Goal: Task Accomplishment & Management: Complete application form

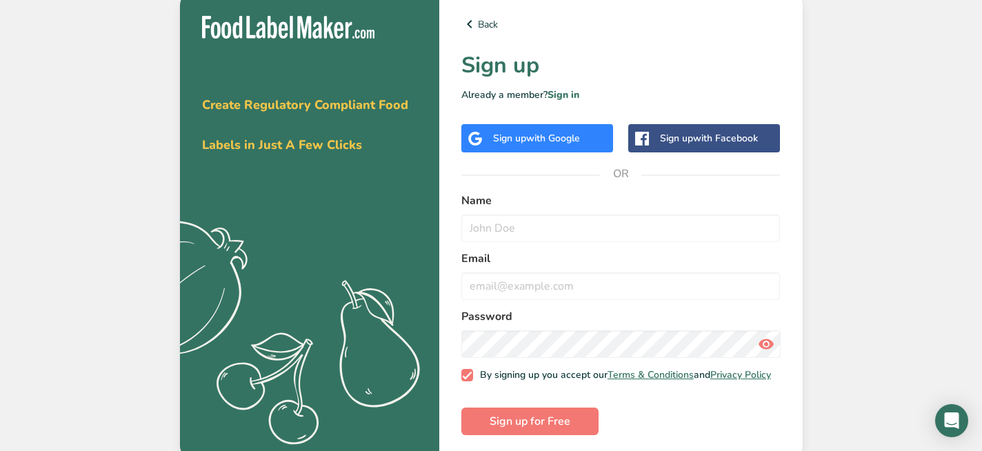
scroll to position [12, 0]
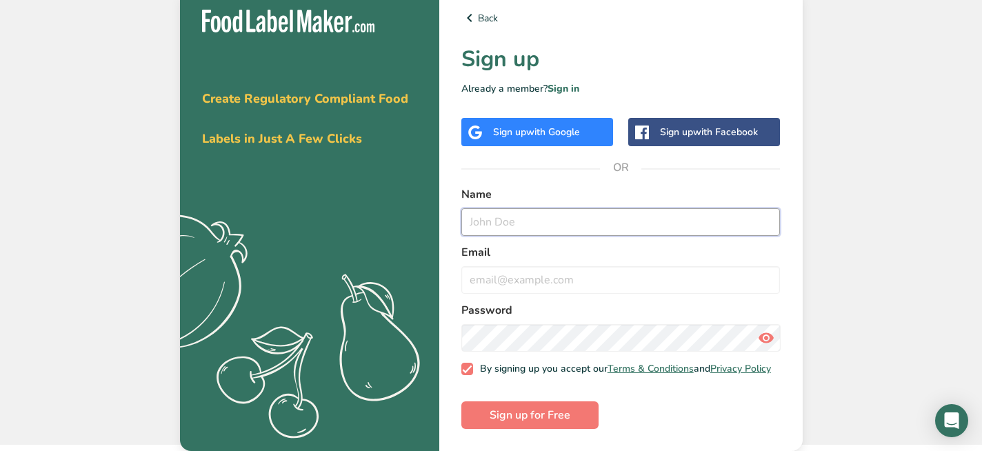
click at [527, 208] on input "text" at bounding box center [620, 222] width 319 height 28
type input "[PERSON_NAME]"
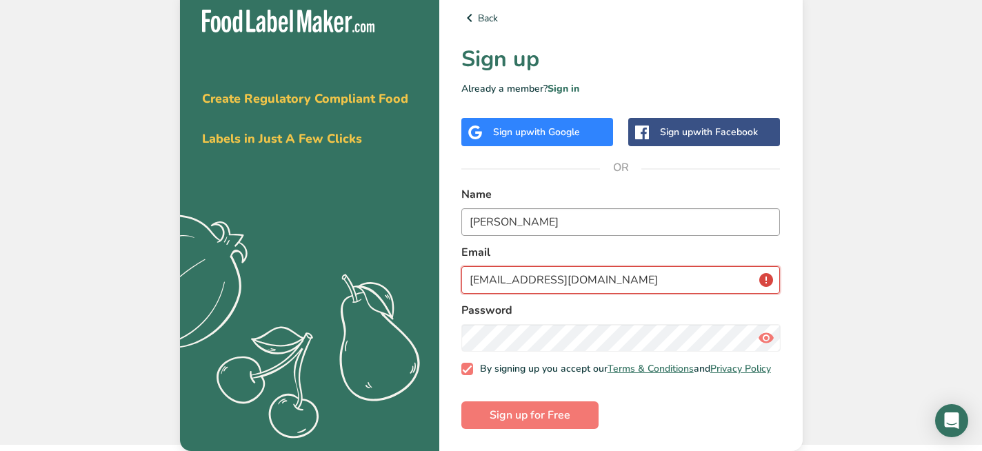
type input "[EMAIL_ADDRESS][DOMAIN_NAME]"
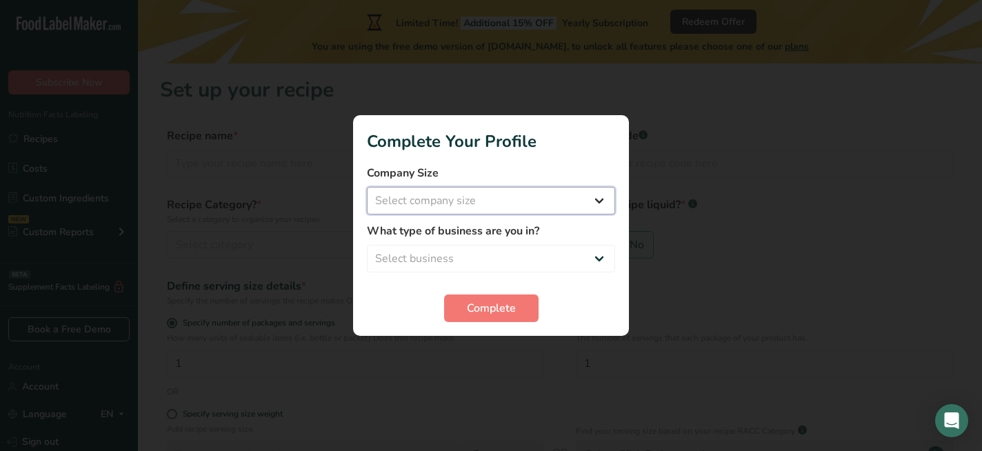
click at [492, 205] on select "Select company size Fewer than 10 Employees 10 to 50 Employees 51 to 500 Employ…" at bounding box center [491, 201] width 248 height 28
select select "1"
click at [367, 187] on select "Select company size Fewer than 10 Employees 10 to 50 Employees 51 to 500 Employ…" at bounding box center [491, 201] width 248 height 28
click at [477, 255] on select "Select business Packaged Food Manufacturer Restaurant & Cafe Bakery Meal Plans …" at bounding box center [491, 259] width 248 height 28
click at [367, 245] on select "Select business Packaged Food Manufacturer Restaurant & Cafe Bakery Meal Plans …" at bounding box center [491, 259] width 248 height 28
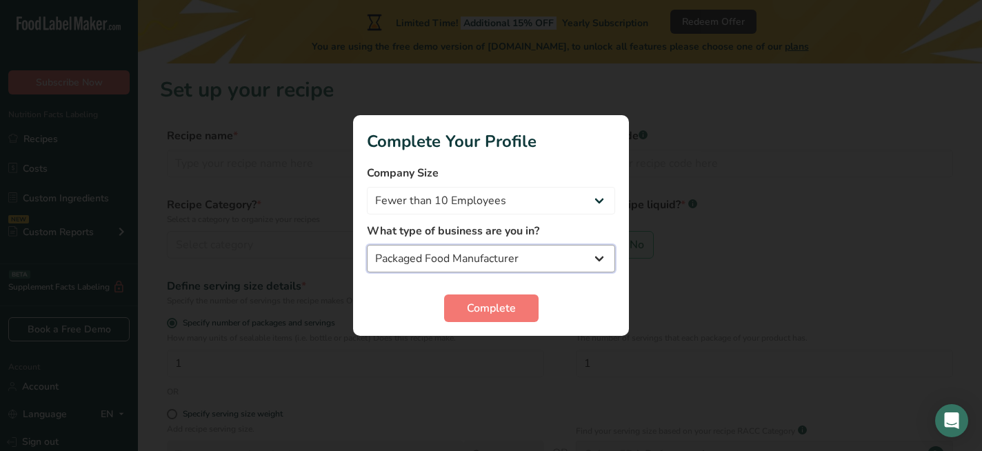
click at [466, 265] on select "Packaged Food Manufacturer Restaurant & Cafe Bakery Meal Plans & Catering Compa…" at bounding box center [491, 259] width 248 height 28
select select "2"
click at [367, 245] on select "Packaged Food Manufacturer Restaurant & Cafe Bakery Meal Plans & Catering Compa…" at bounding box center [491, 259] width 248 height 28
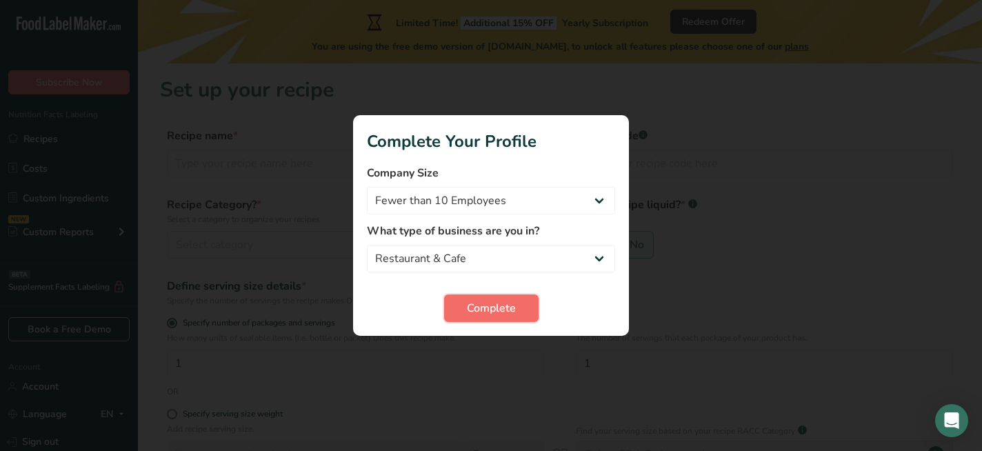
click at [464, 306] on button "Complete" at bounding box center [491, 309] width 95 height 28
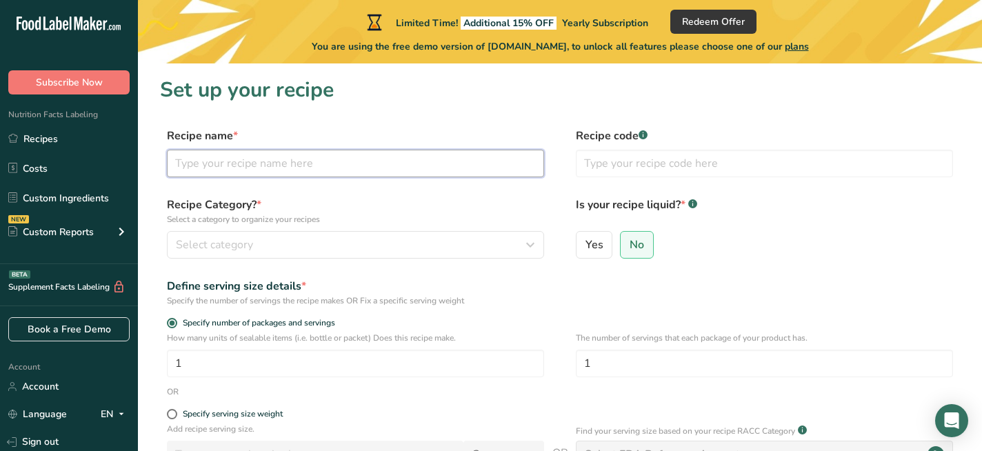
click at [432, 173] on input "text" at bounding box center [355, 164] width 377 height 28
type input "Pecan Pumpkin Loaf"
click at [553, 169] on div "Recipe name * Pecan Pumpkin Loaf Recipe code .a-a{fill:#347362;}.b-a{fill:#fff;}" at bounding box center [560, 157] width 800 height 58
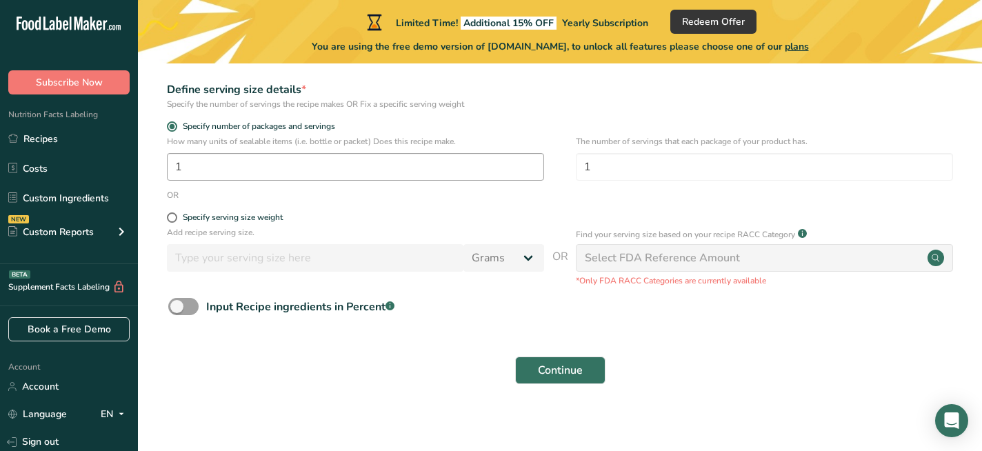
scroll to position [202, 0]
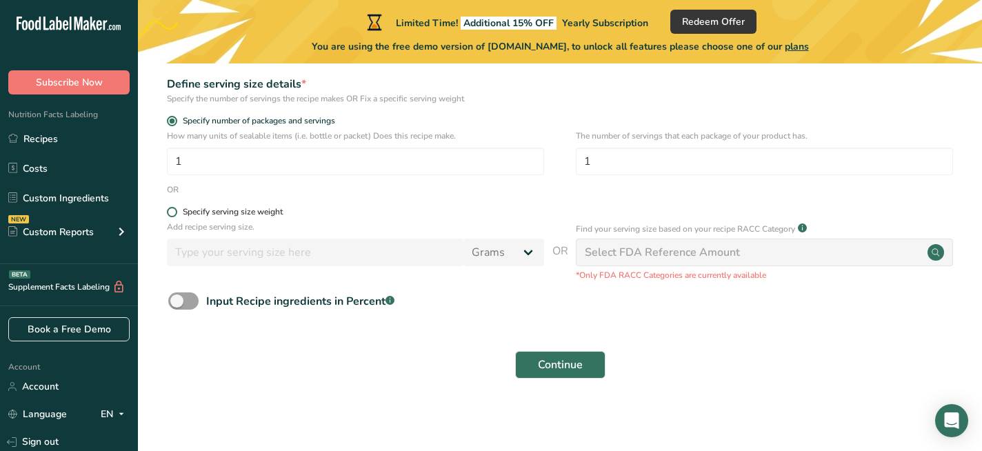
click at [168, 210] on span at bounding box center [172, 212] width 10 height 10
click at [168, 210] on input "Specify serving size weight" at bounding box center [171, 212] width 9 height 9
radio input "true"
radio input "false"
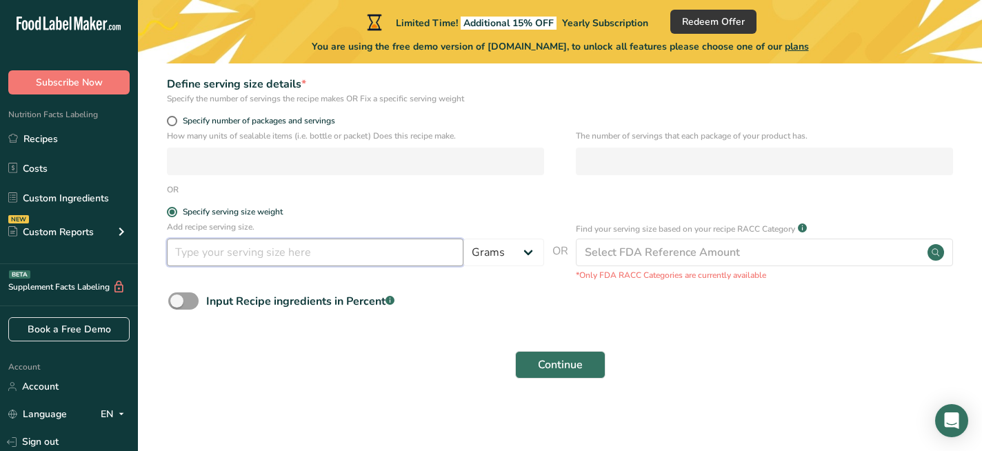
click at [188, 244] on input "number" at bounding box center [315, 253] width 297 height 28
type input "118"
click at [172, 214] on span at bounding box center [172, 212] width 10 height 10
click at [172, 214] on input "Specify serving size weight" at bounding box center [171, 212] width 9 height 9
click at [175, 124] on span at bounding box center [172, 121] width 10 height 10
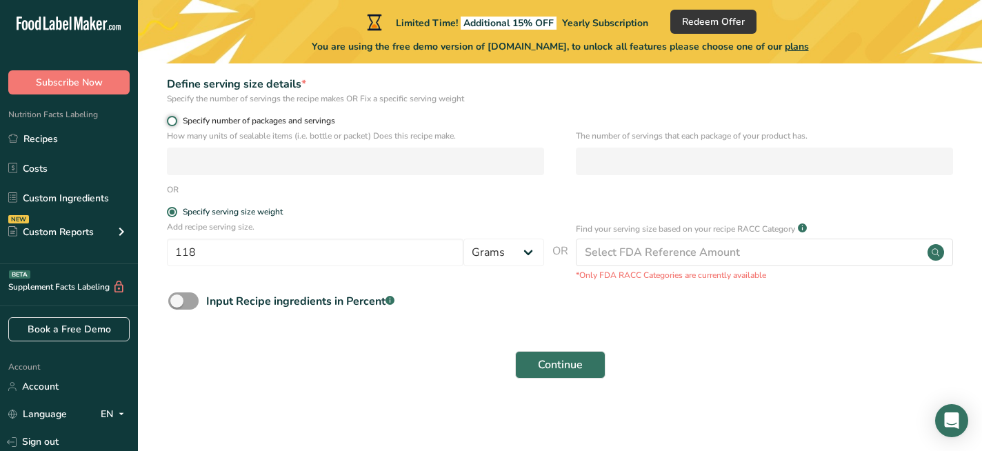
click at [175, 124] on input "Specify number of packages and servings" at bounding box center [171, 121] width 9 height 9
radio input "true"
radio input "false"
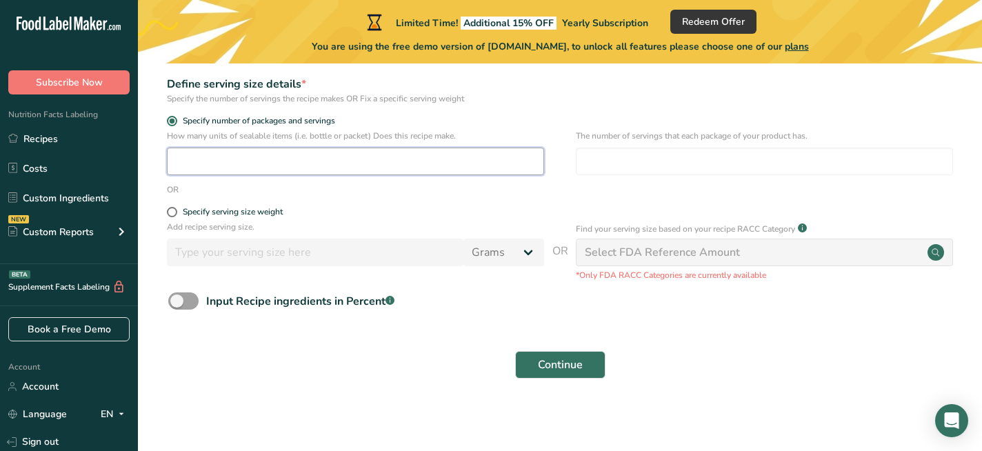
click at [179, 164] on input "number" at bounding box center [355, 162] width 377 height 28
click at [385, 149] on input "number" at bounding box center [355, 162] width 377 height 28
type input "1"
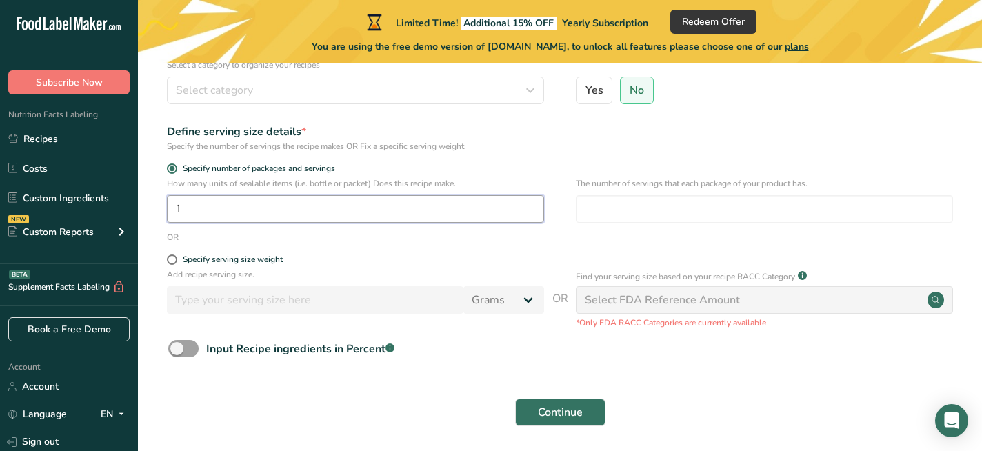
scroll to position [139, 0]
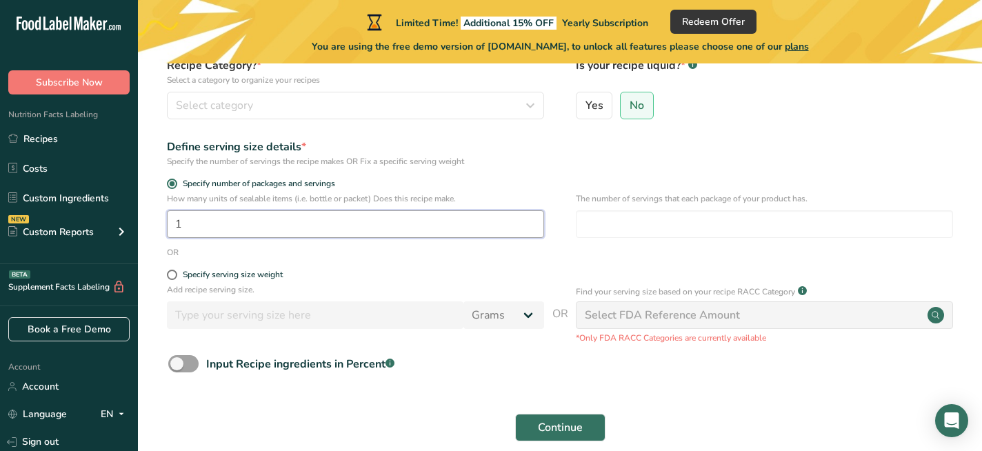
type input "1"
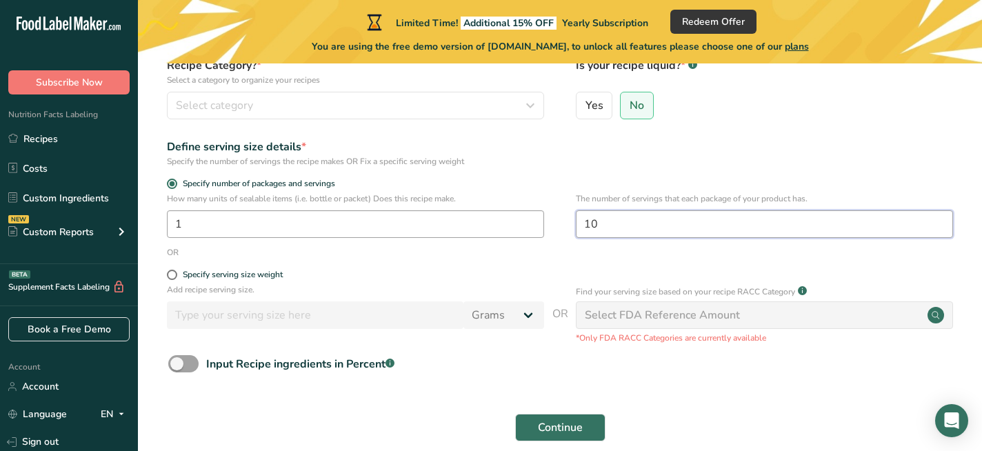
type input "10"
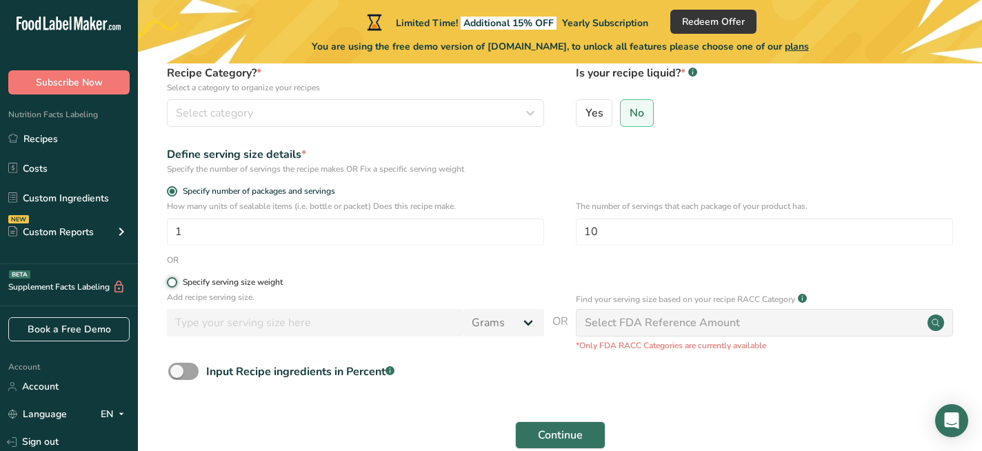
scroll to position [132, 0]
click at [173, 279] on span at bounding box center [172, 282] width 10 height 10
click at [173, 279] on input "Specify serving size weight" at bounding box center [171, 281] width 9 height 9
radio input "true"
radio input "false"
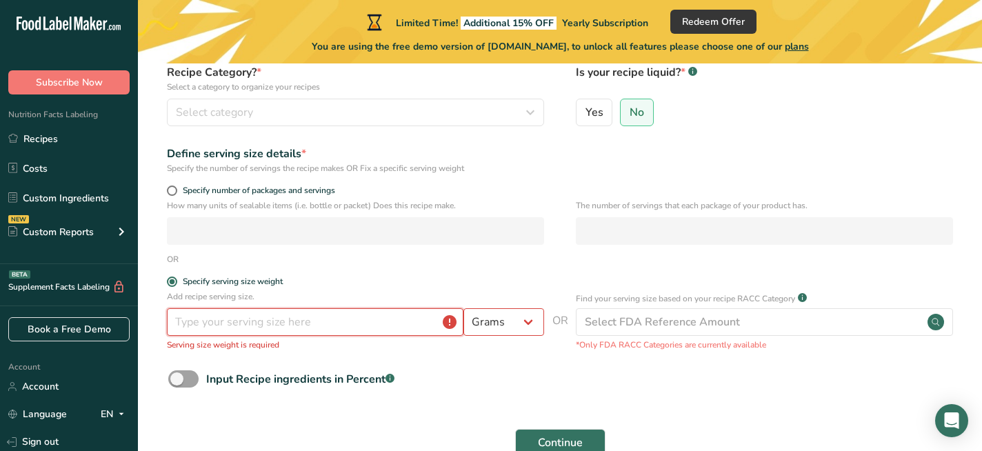
click at [250, 326] on input "number" at bounding box center [315, 322] width 297 height 28
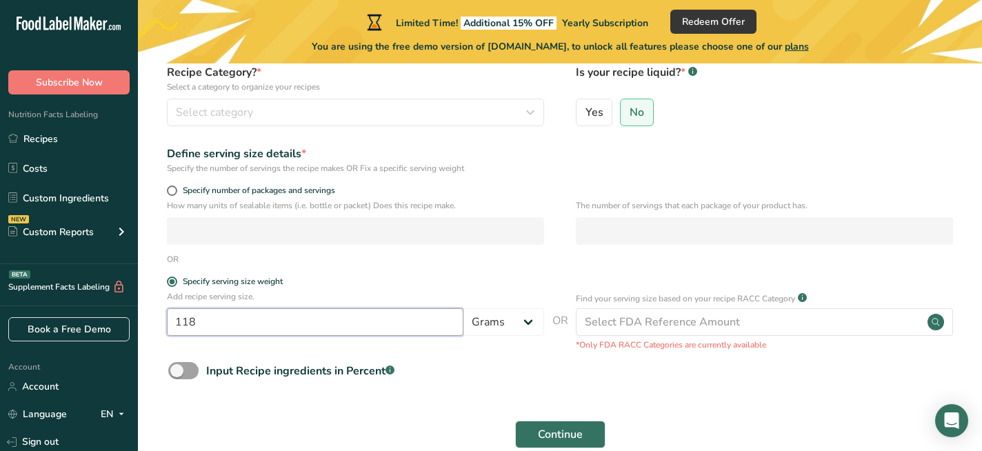
type input "118"
click at [432, 406] on form "Recipe name * Pecan Pumpkin Loaf Recipe code .a-a{fill:#347362;}.b-a{fill:#fff;…" at bounding box center [560, 225] width 800 height 461
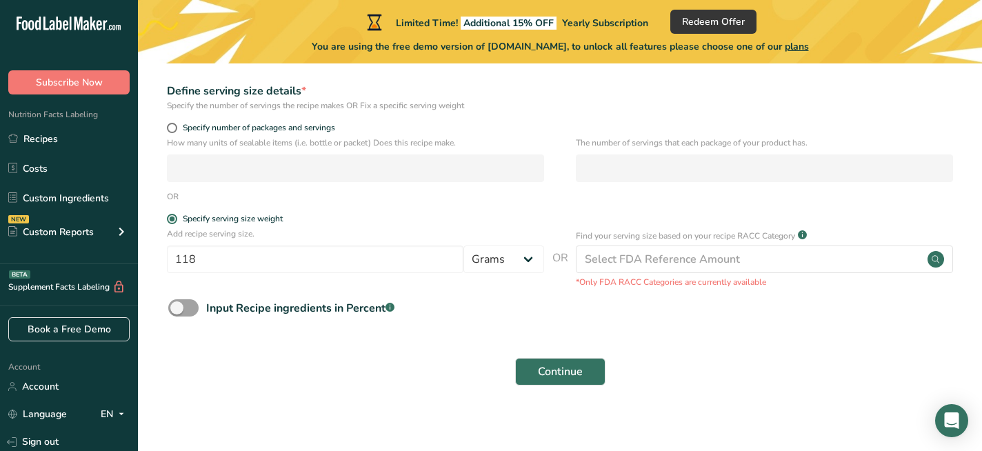
scroll to position [204, 0]
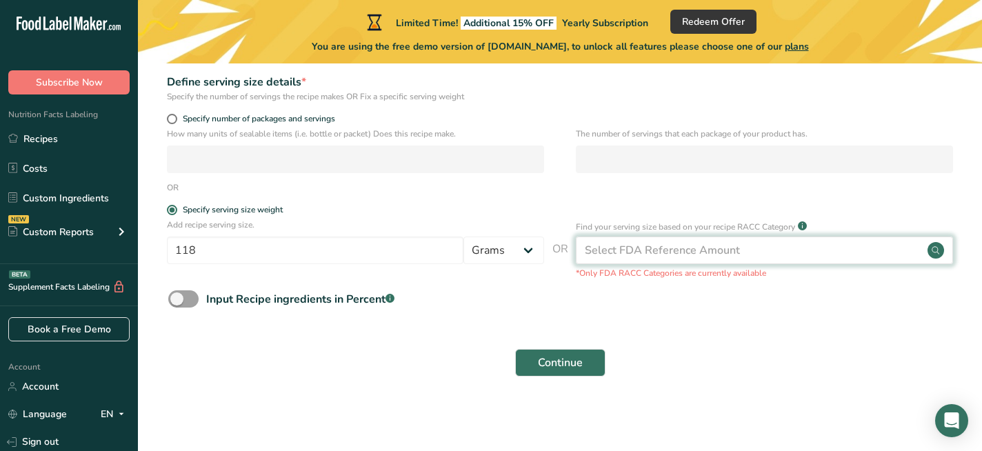
click at [633, 241] on div "Select FDA Reference Amount" at bounding box center [764, 251] width 377 height 28
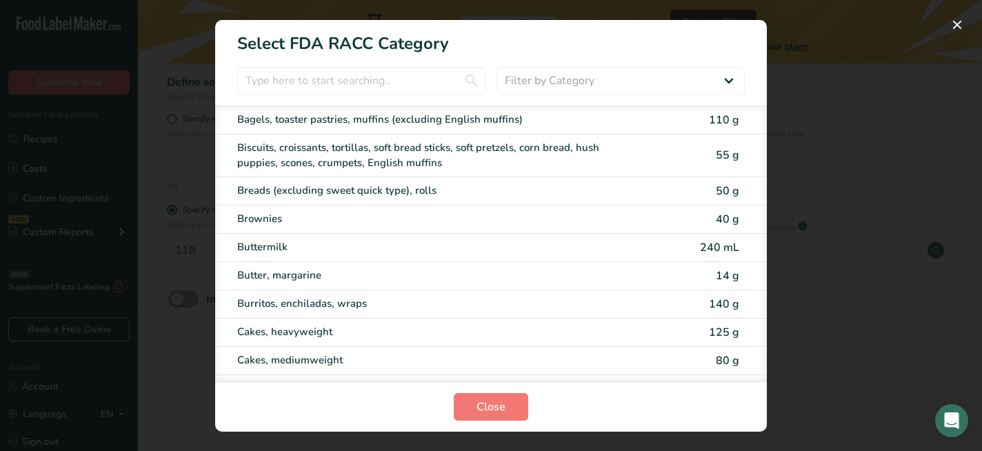
click at [812, 337] on div "RACC Category Selection Modal" at bounding box center [491, 225] width 982 height 451
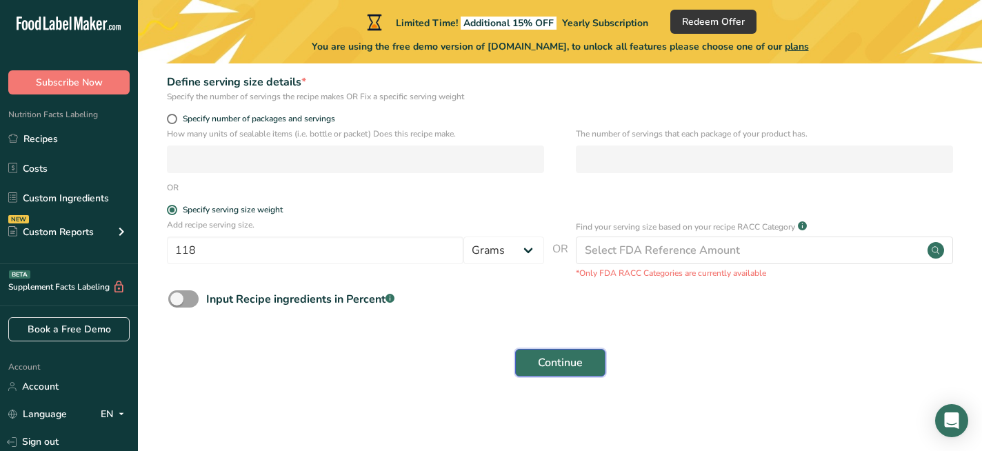
click at [559, 368] on span "Continue" at bounding box center [560, 363] width 45 height 17
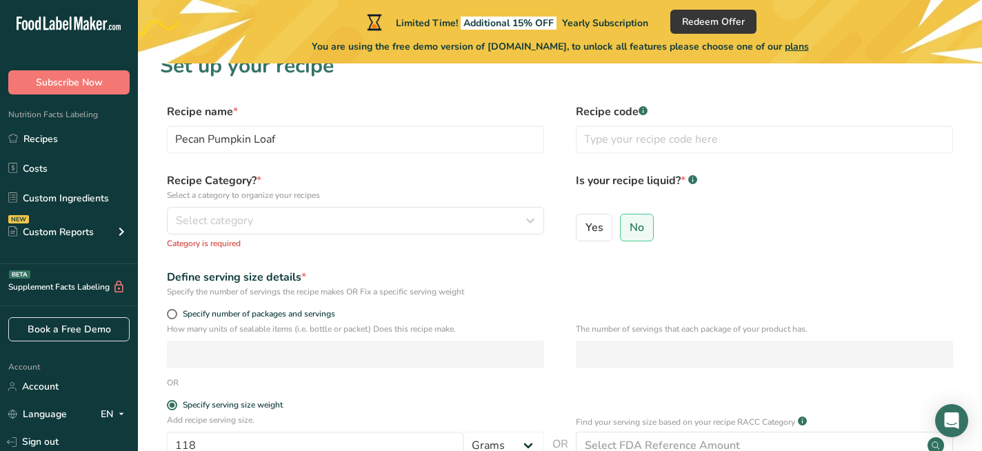
scroll to position [16, 0]
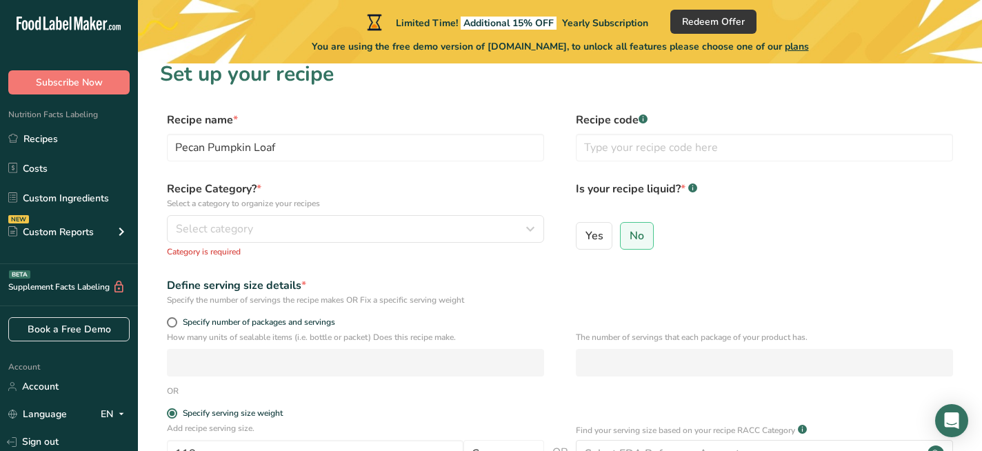
click at [350, 243] on div "Recipe Category? * Select a category to organize your recipes Select category S…" at bounding box center [355, 219] width 377 height 77
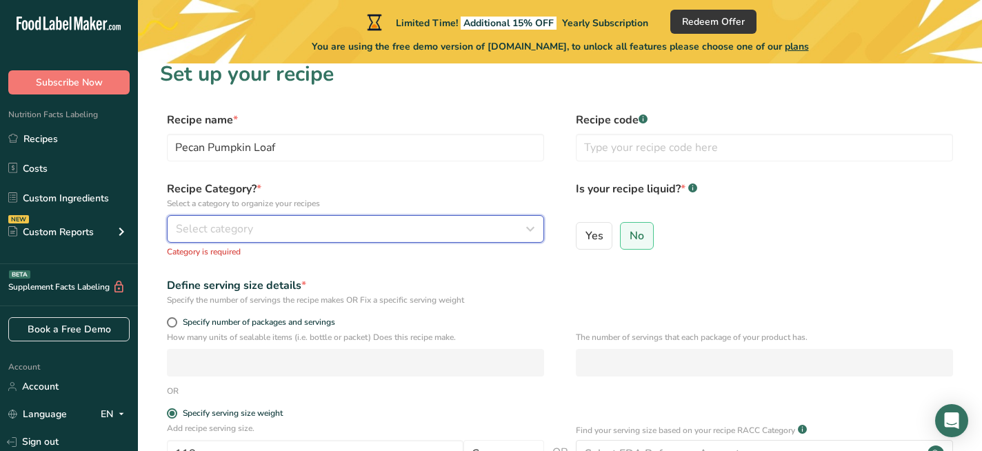
click at [321, 230] on div "Select category" at bounding box center [351, 229] width 351 height 17
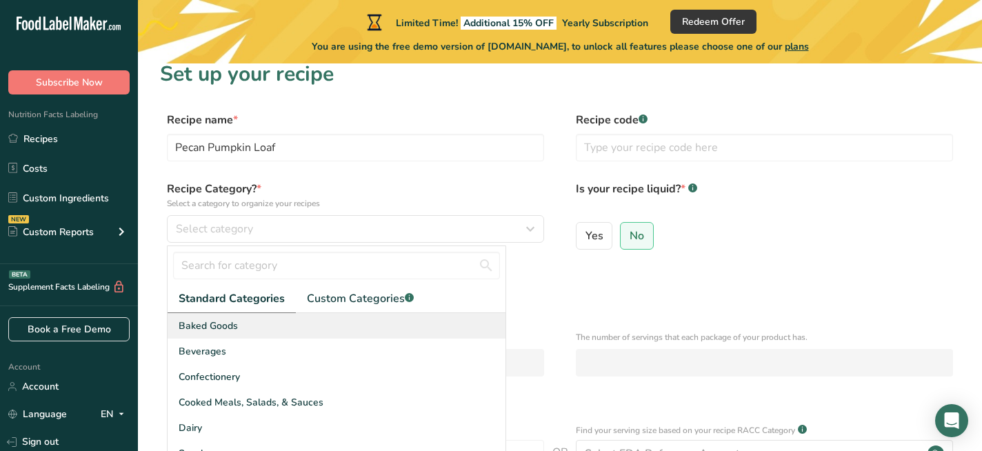
click at [281, 324] on div "Baked Goods" at bounding box center [337, 326] width 338 height 26
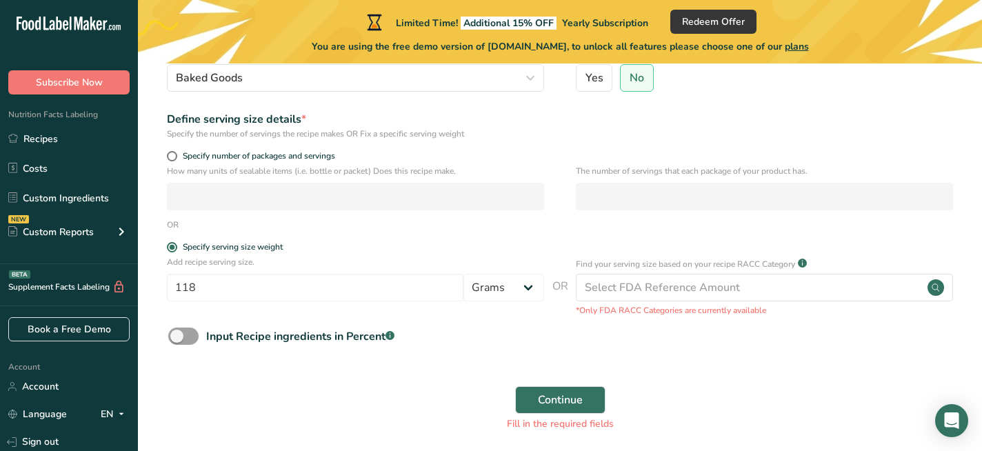
scroll to position [168, 0]
click at [546, 392] on span "Continue" at bounding box center [560, 398] width 45 height 17
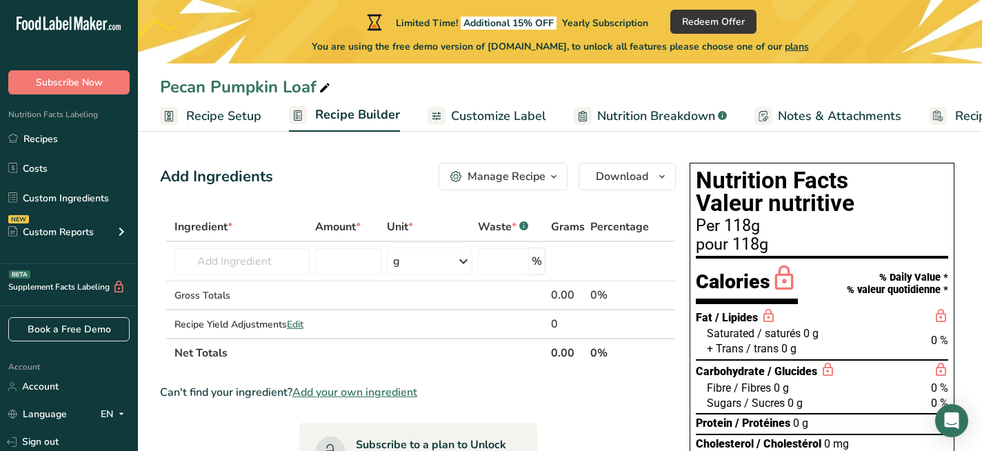
click at [724, 237] on div "pour 118g" at bounding box center [822, 245] width 252 height 17
click at [541, 184] on div "Manage Recipe" at bounding box center [507, 176] width 78 height 17
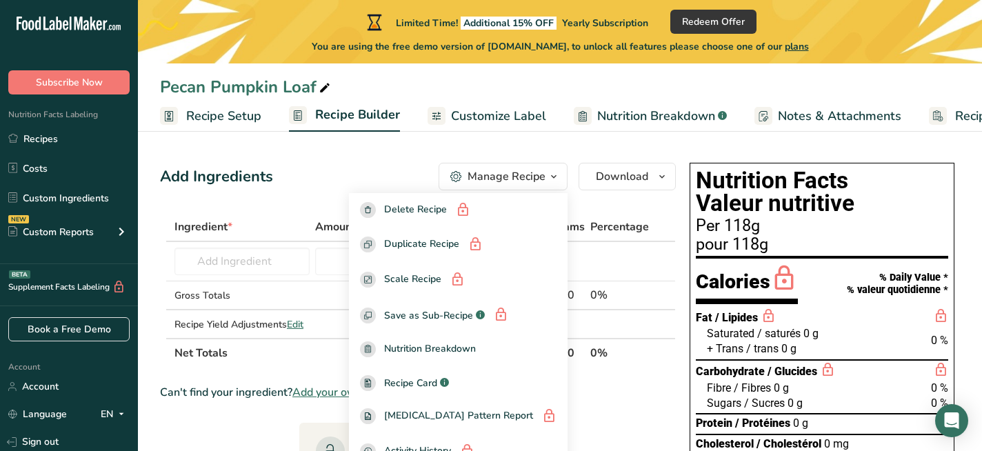
click at [659, 203] on div "Add Ingredients Manage Recipe Delete Recipe Duplicate Recipe Scale Recipe Save …" at bounding box center [422, 457] width 524 height 600
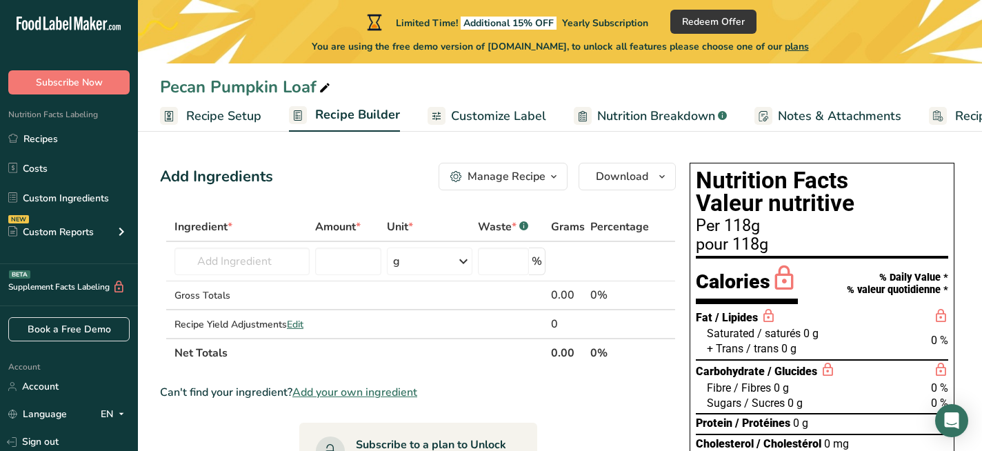
click at [474, 116] on span "Customize Label" at bounding box center [498, 116] width 95 height 19
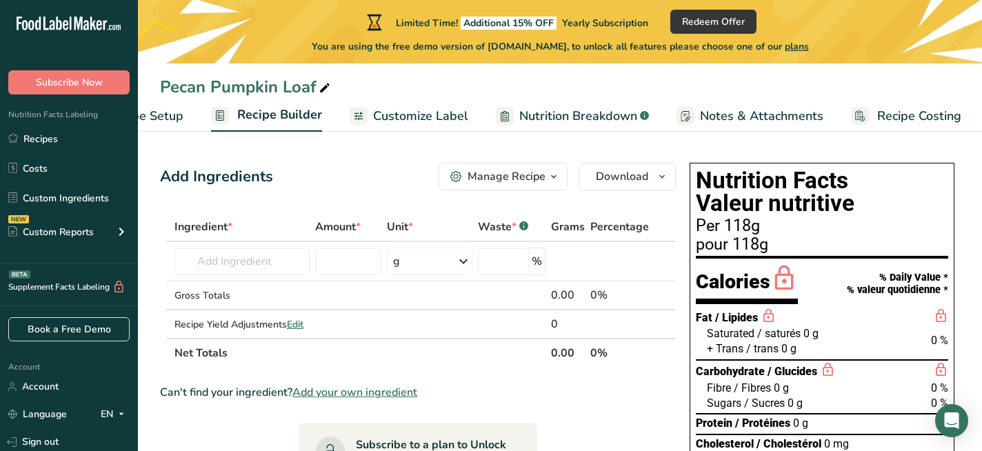
scroll to position [0, 79]
click at [414, 117] on span "Customize Label" at bounding box center [420, 116] width 95 height 19
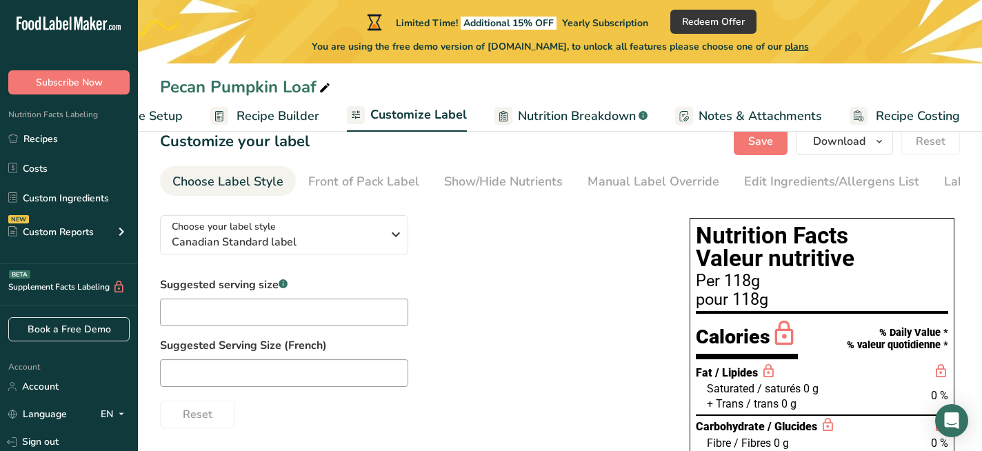
scroll to position [32, 0]
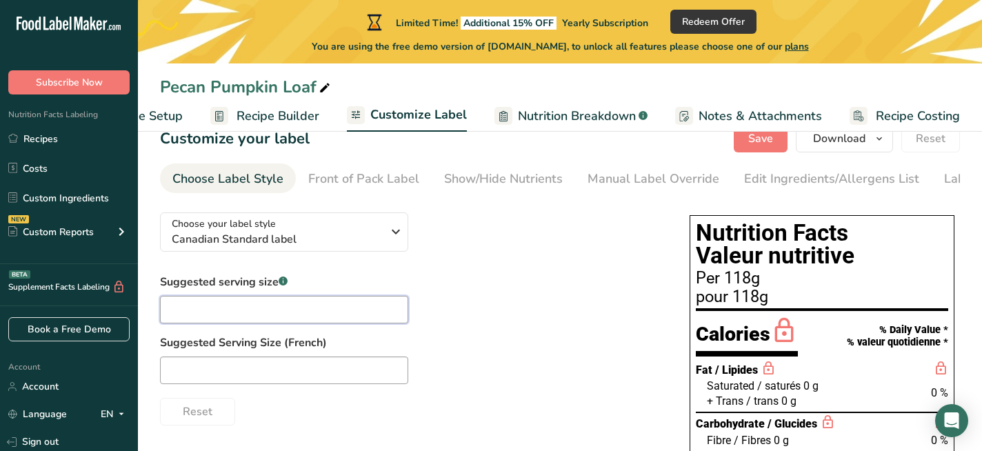
click at [331, 313] on input "text" at bounding box center [284, 310] width 248 height 28
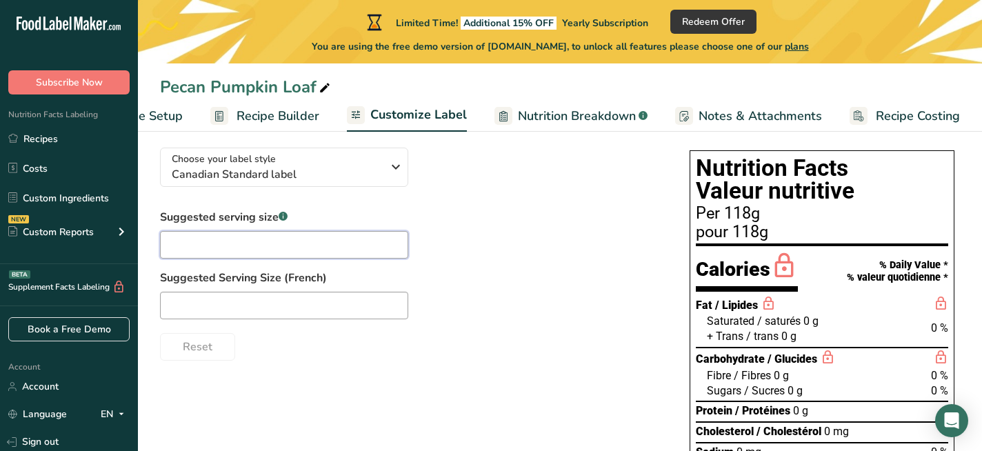
scroll to position [81, 0]
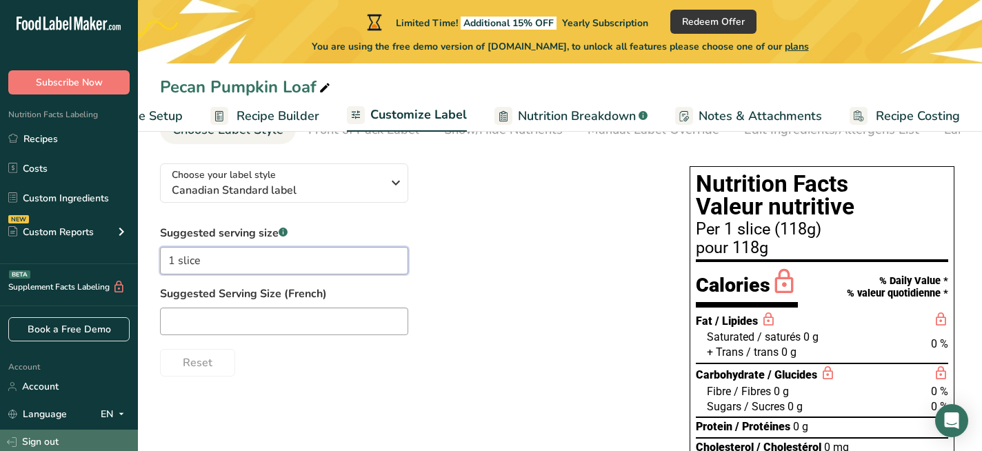
type input "1 slice"
click at [335, 325] on input "text" at bounding box center [284, 322] width 248 height 28
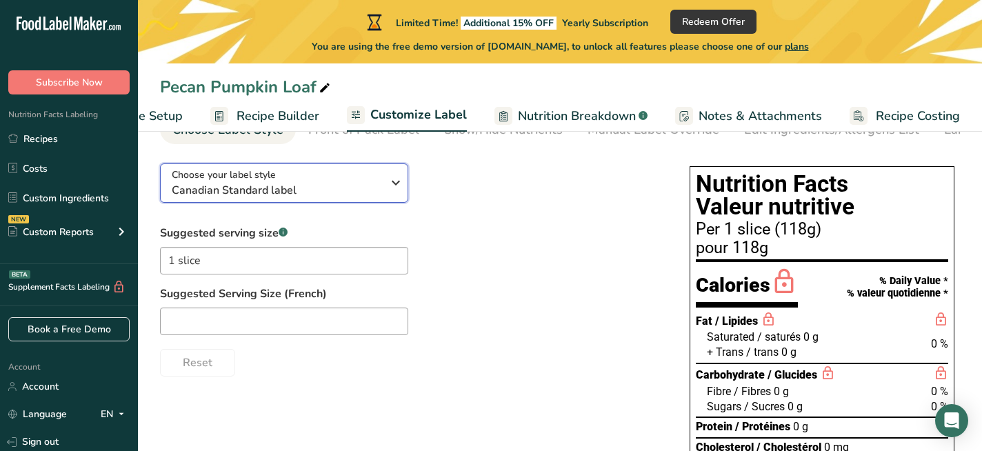
click at [308, 189] on span "Canadian Standard label" at bounding box center [277, 190] width 210 height 17
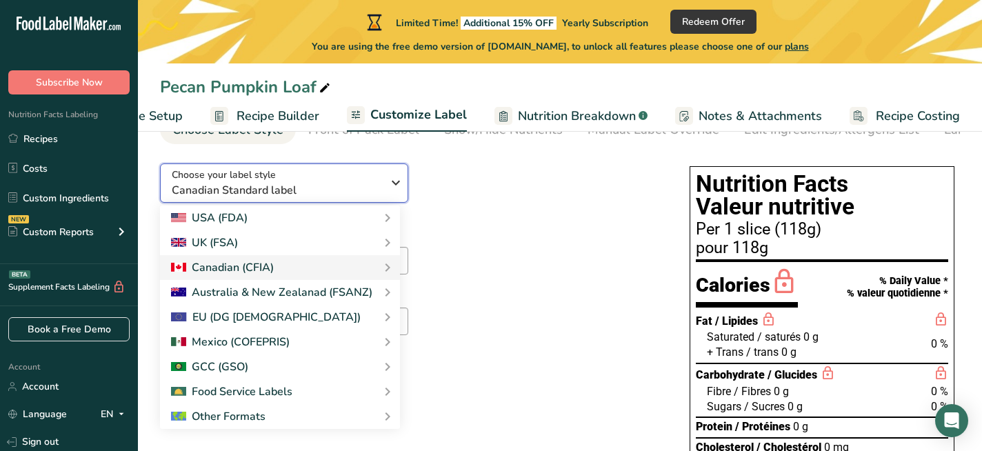
click at [308, 189] on span "Canadian Standard label" at bounding box center [277, 190] width 210 height 17
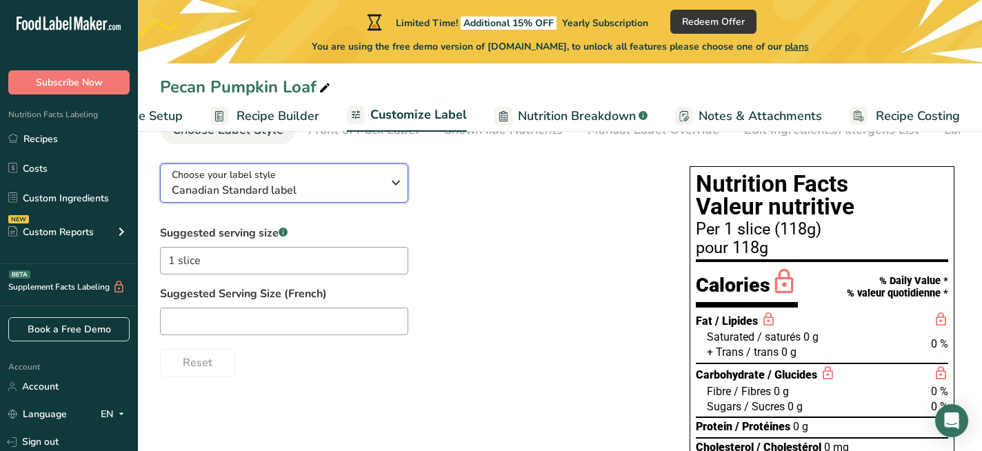
click at [308, 189] on span "Canadian Standard label" at bounding box center [277, 190] width 210 height 17
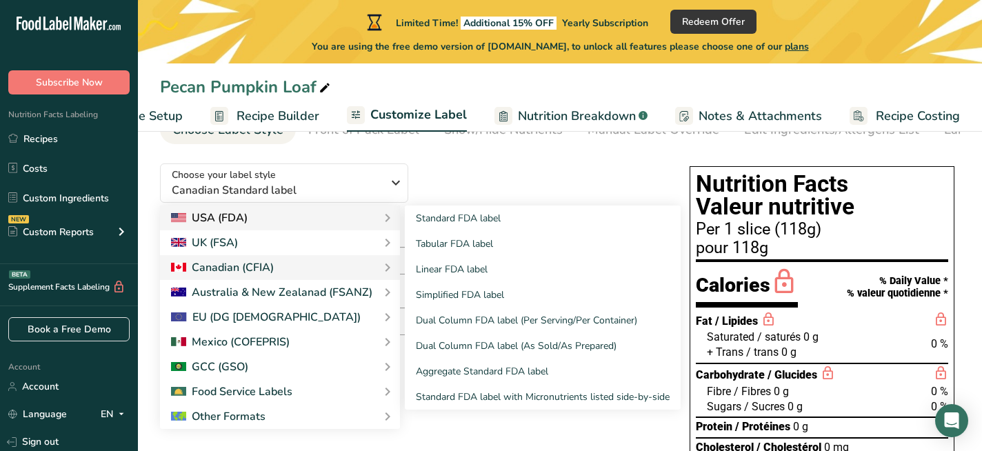
click at [227, 226] on div "USA (FDA)" at bounding box center [209, 218] width 77 height 17
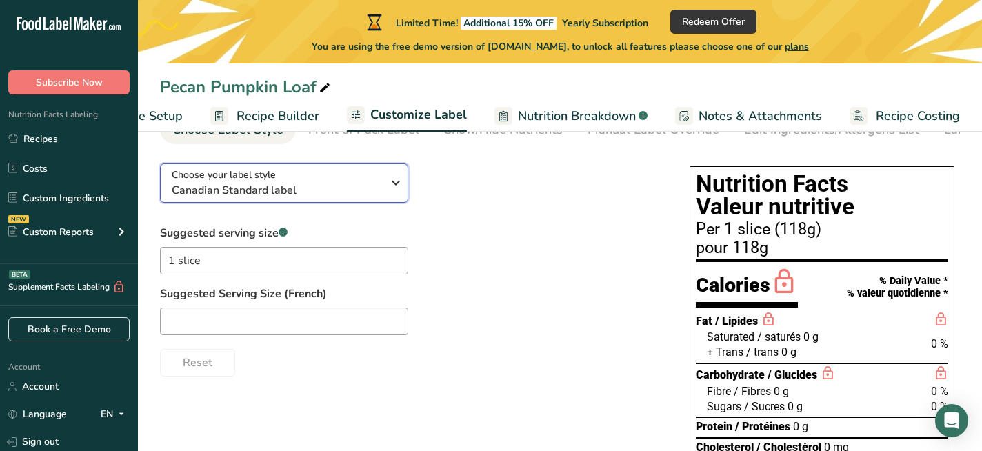
click at [257, 191] on span "Canadian Standard label" at bounding box center [277, 190] width 210 height 17
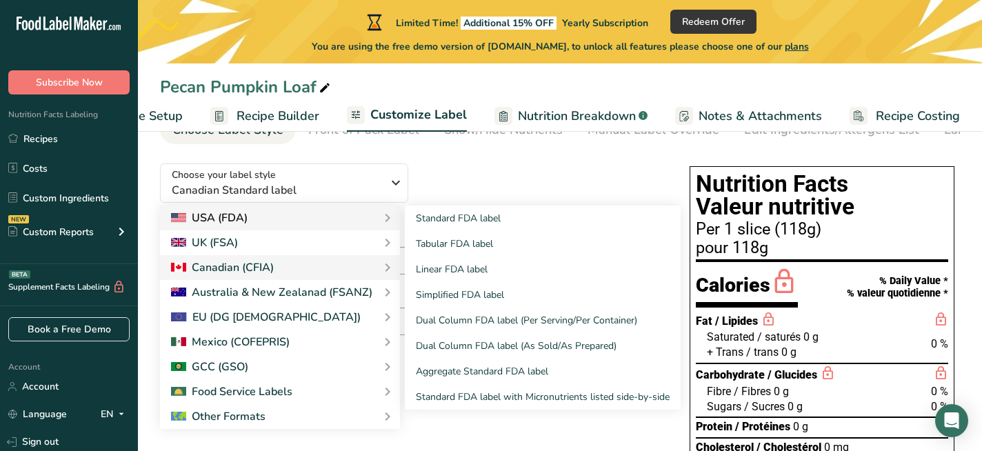
click at [234, 215] on div "USA (FDA)" at bounding box center [209, 218] width 77 height 17
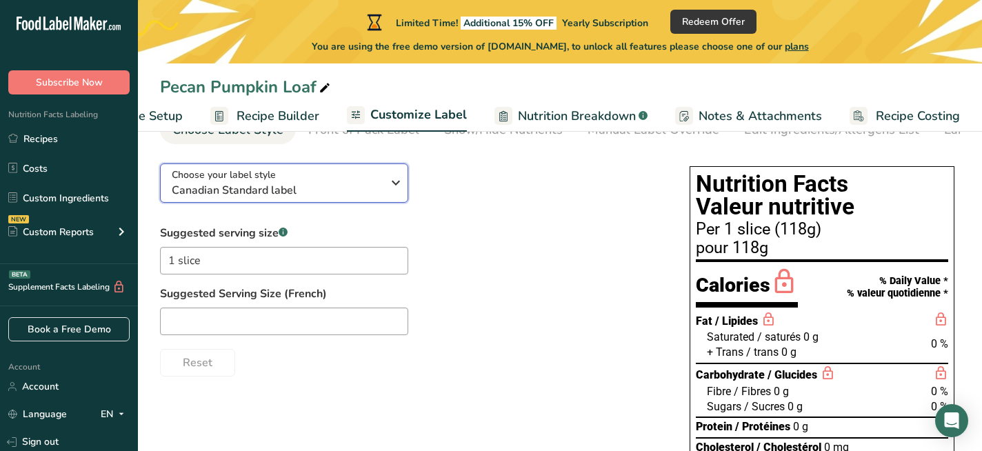
click at [245, 182] on span "Choose your label style" at bounding box center [224, 175] width 104 height 14
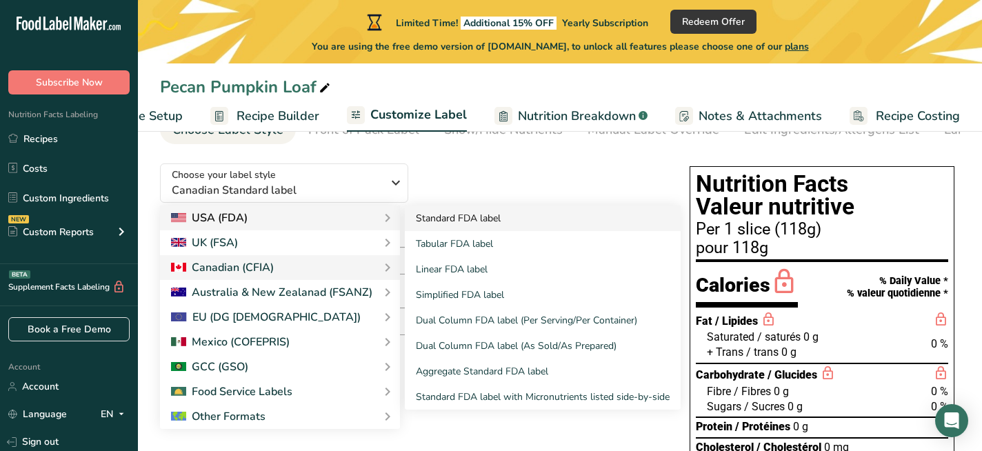
click at [447, 230] on link "Standard FDA label" at bounding box center [543, 219] width 276 height 26
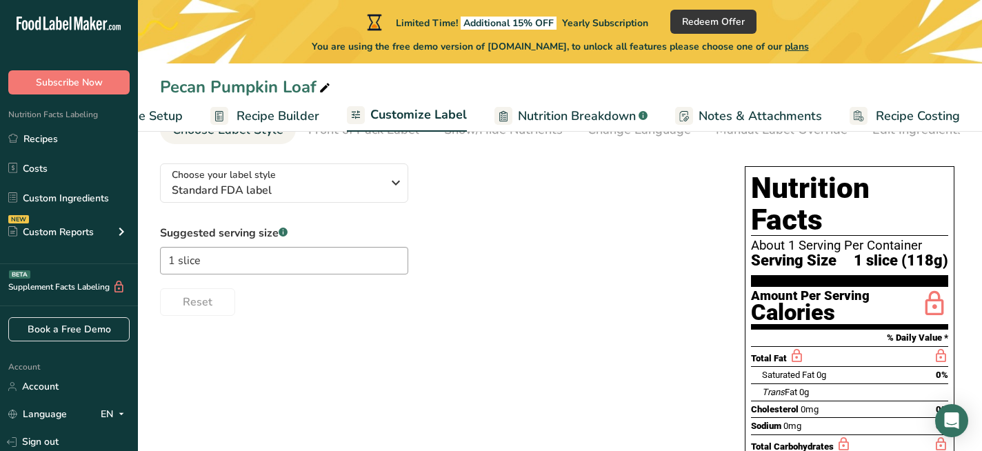
click at [787, 239] on div "About 1 Serving Per Container" at bounding box center [849, 246] width 197 height 14
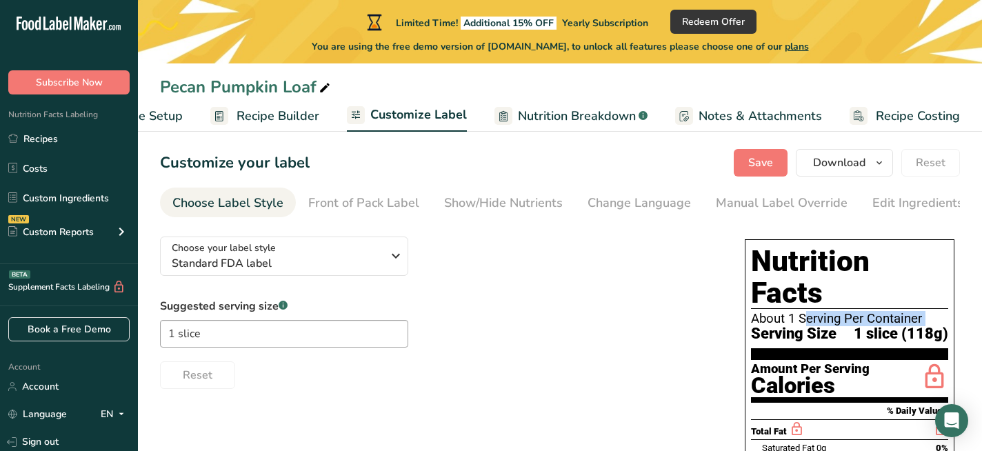
scroll to position [0, 0]
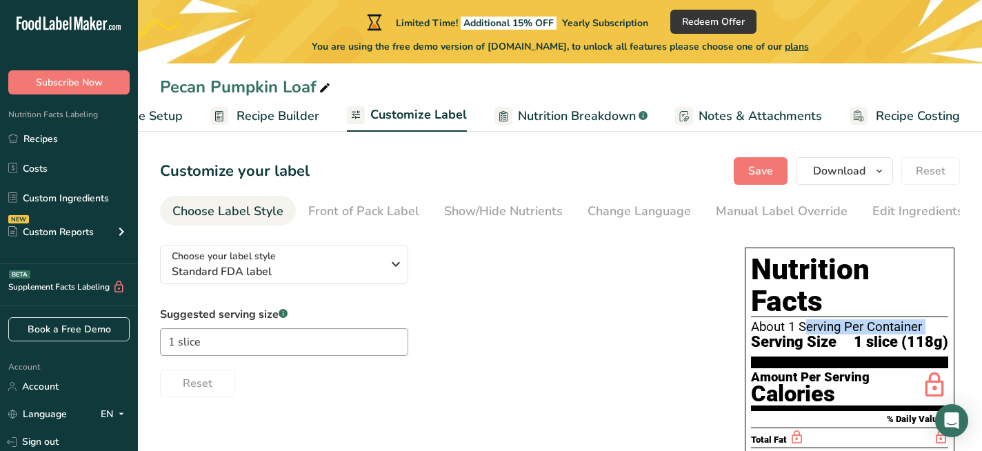
click at [171, 118] on span "Recipe Setup" at bounding box center [145, 116] width 75 height 19
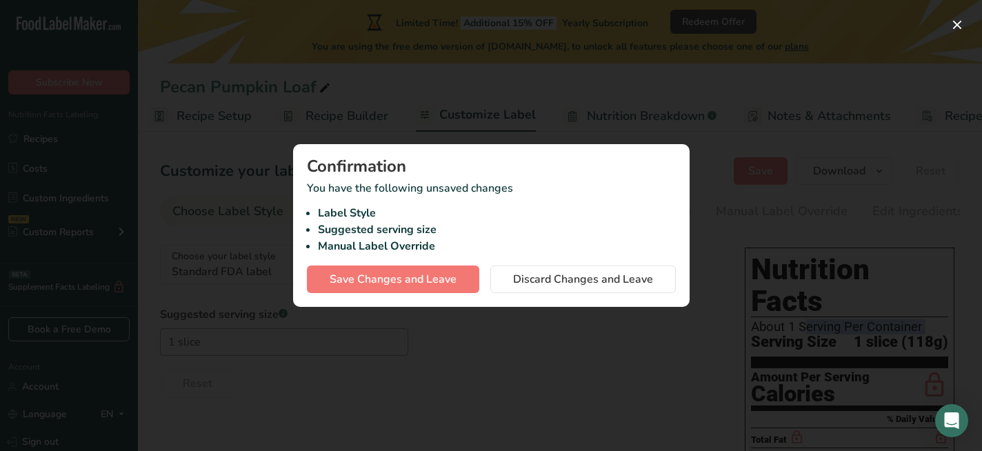
scroll to position [0, 5]
click at [431, 282] on span "Save Changes and Leave" at bounding box center [393, 279] width 127 height 17
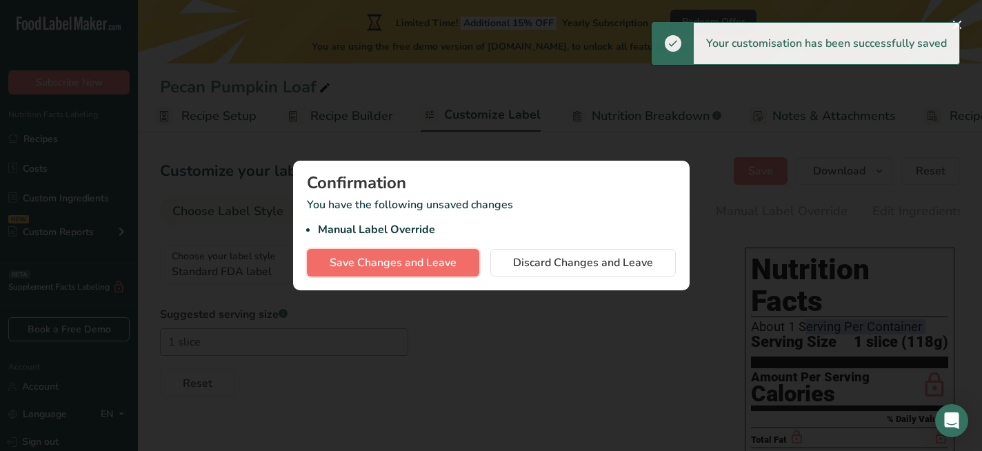
click at [424, 267] on span "Save Changes and Leave" at bounding box center [393, 263] width 127 height 17
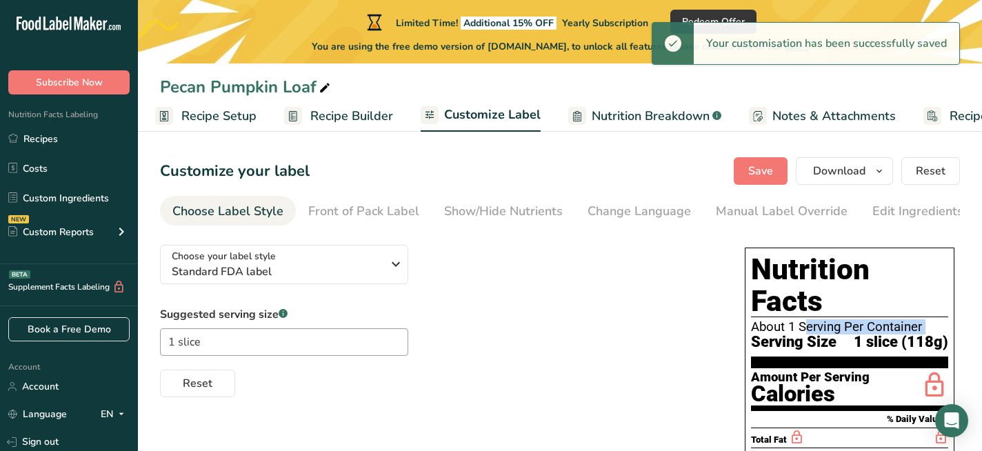
click at [215, 122] on span "Recipe Setup" at bounding box center [218, 116] width 75 height 19
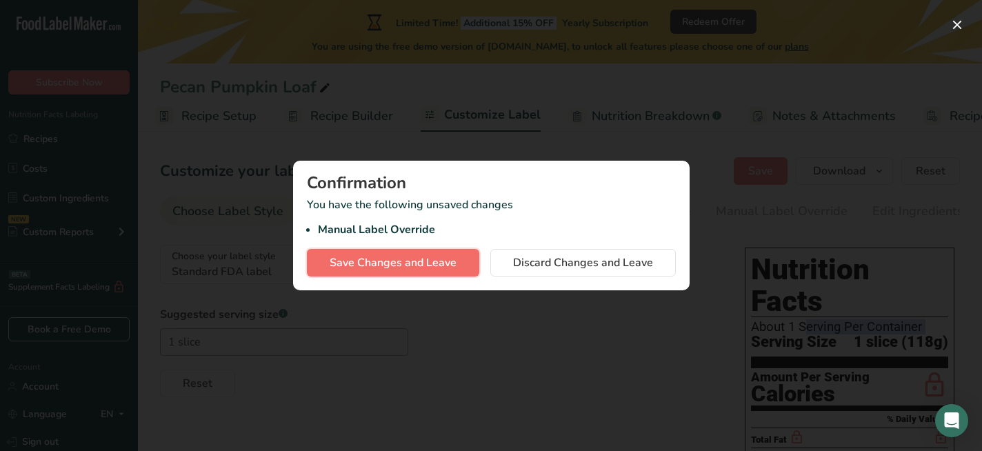
click at [411, 253] on button "Save Changes and Leave" at bounding box center [393, 263] width 172 height 28
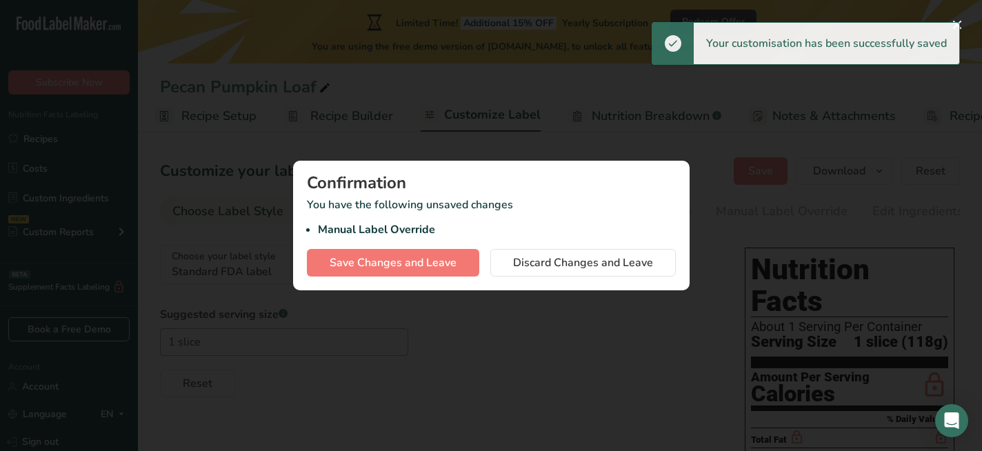
click at [514, 145] on div at bounding box center [491, 225] width 982 height 451
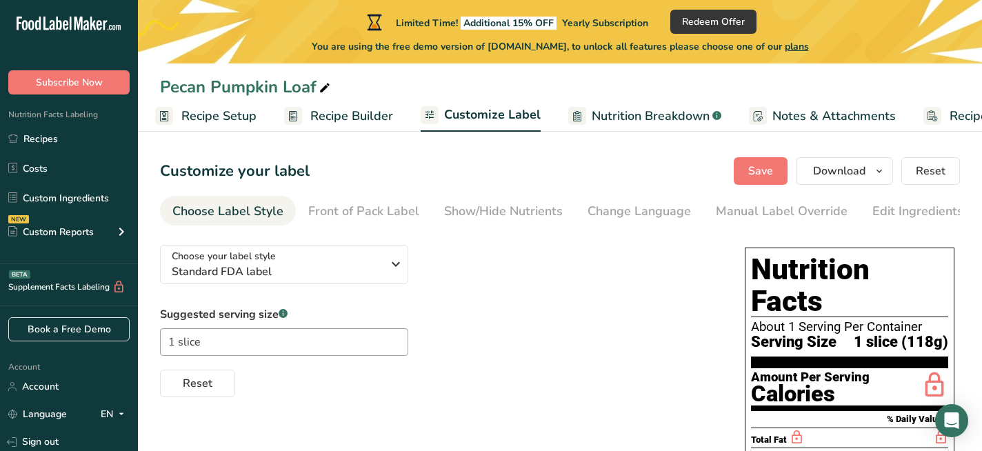
click at [377, 122] on span "Recipe Builder" at bounding box center [351, 116] width 83 height 19
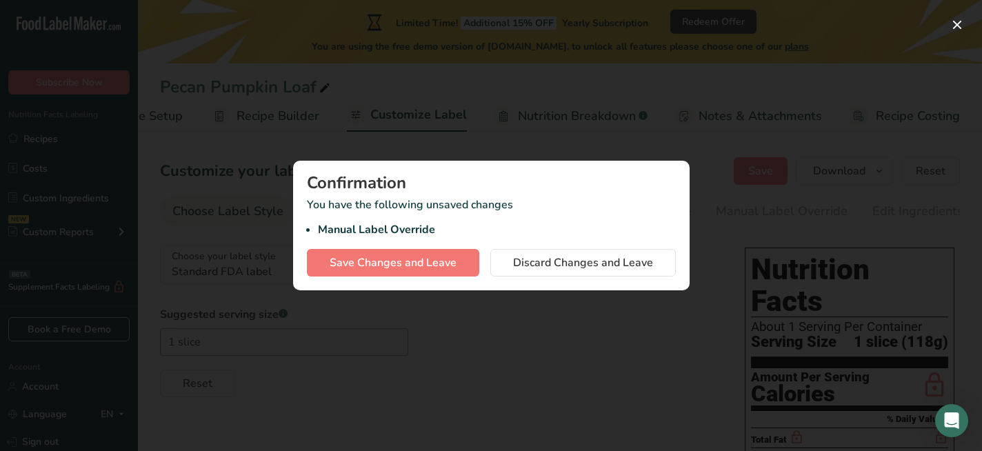
scroll to position [0, 79]
click at [524, 270] on span "Discard Changes and Leave" at bounding box center [583, 263] width 140 height 17
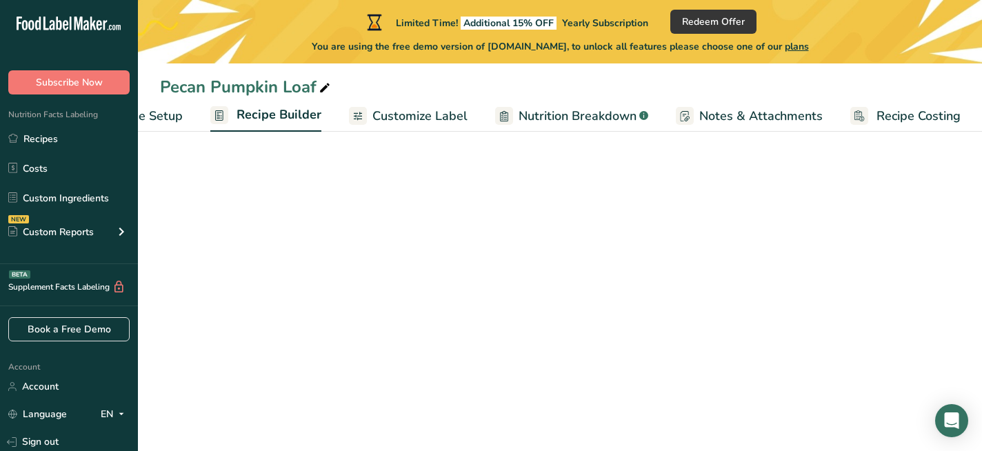
scroll to position [0, 79]
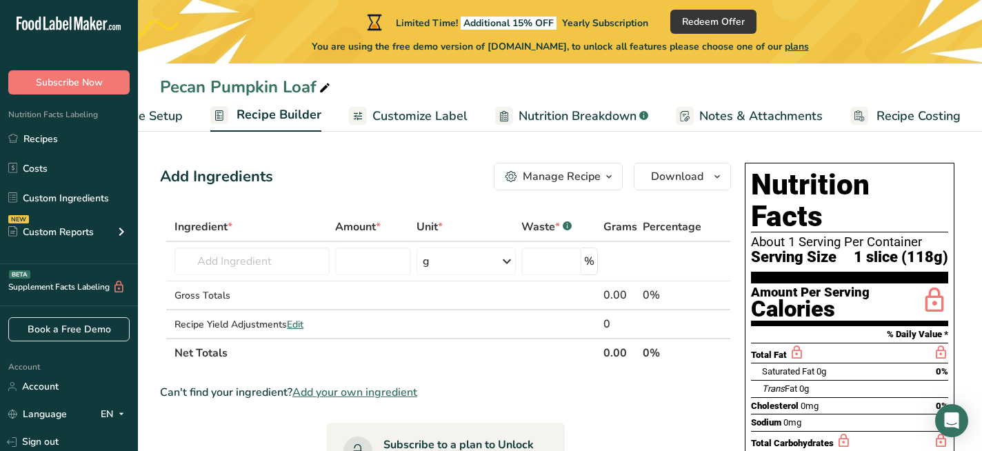
click at [178, 115] on span "Recipe Setup" at bounding box center [145, 116] width 75 height 19
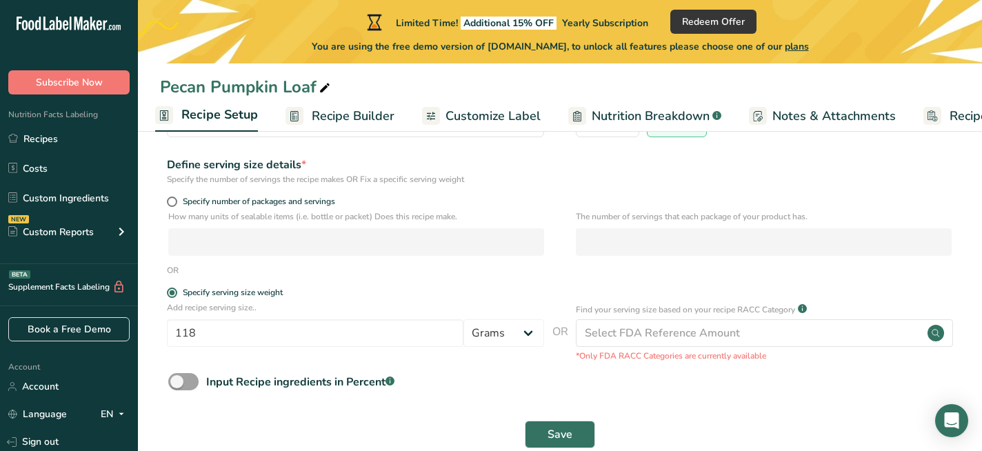
scroll to position [156, 0]
click at [170, 202] on span at bounding box center [172, 202] width 10 height 10
click at [170, 202] on input "Specify number of packages and servings" at bounding box center [171, 202] width 9 height 9
radio input "true"
radio input "false"
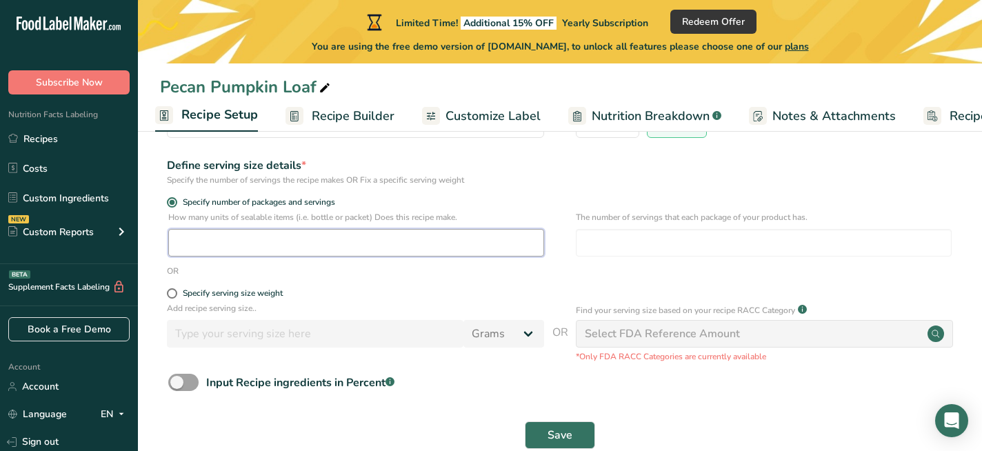
click at [192, 252] on input "number" at bounding box center [356, 243] width 376 height 28
type input "11"
click at [397, 292] on label "Specify serving size weight" at bounding box center [355, 293] width 377 height 10
click at [176, 292] on input "Specify serving size weight" at bounding box center [171, 293] width 9 height 9
radio input "true"
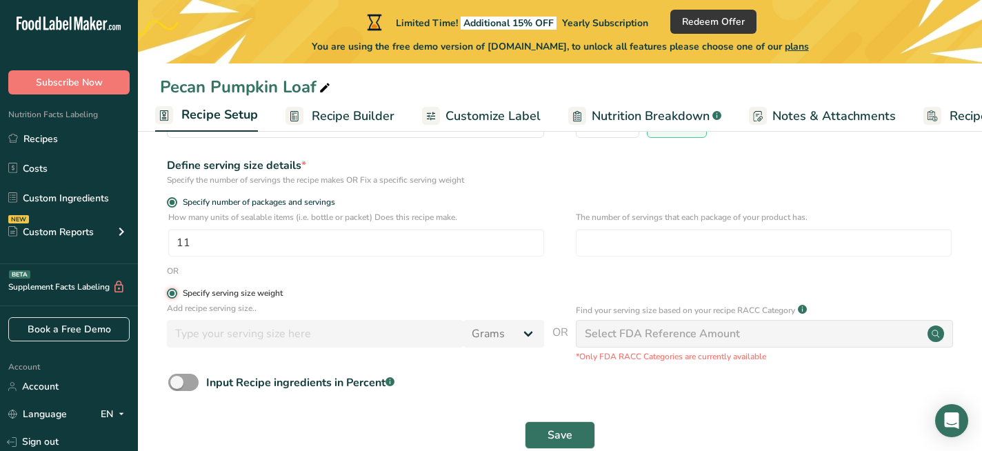
radio input "false"
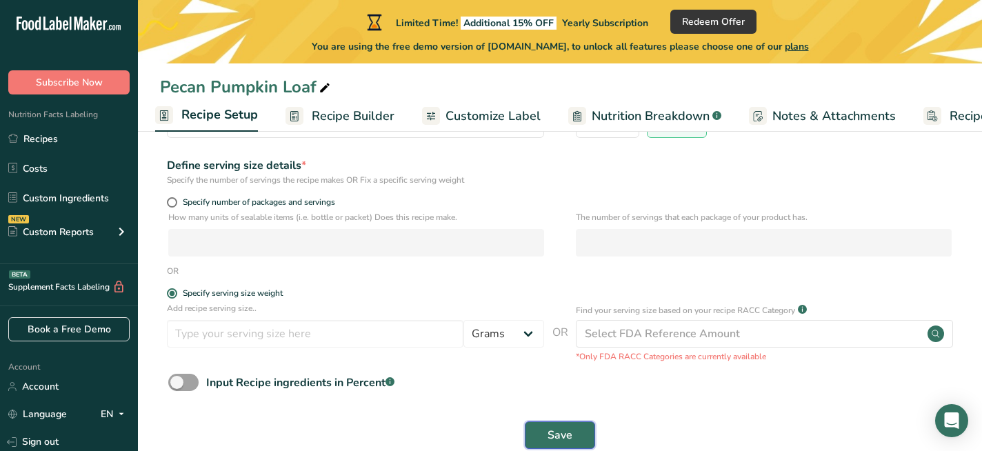
click at [543, 436] on button "Save" at bounding box center [560, 435] width 70 height 28
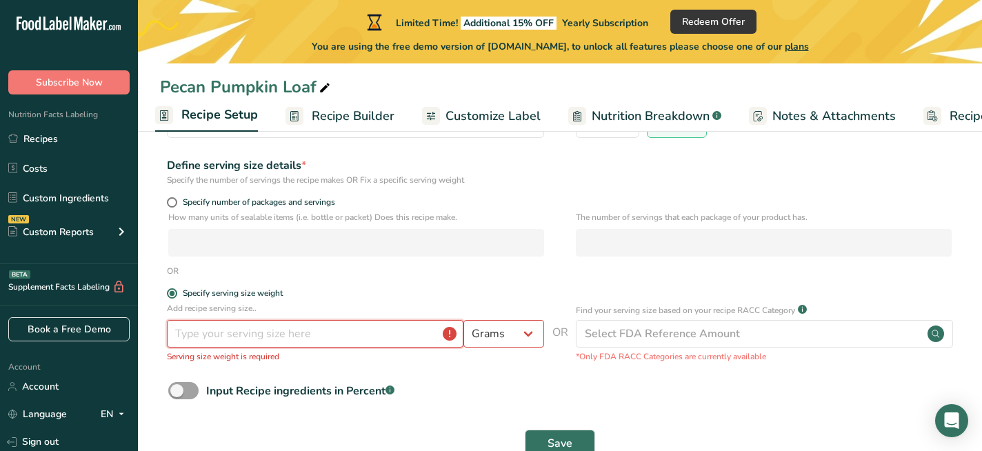
click at [398, 329] on input "number" at bounding box center [315, 334] width 297 height 28
click at [173, 203] on span at bounding box center [172, 202] width 10 height 10
click at [173, 203] on input "Specify number of packages and servings" at bounding box center [171, 202] width 9 height 9
radio input "true"
radio input "false"
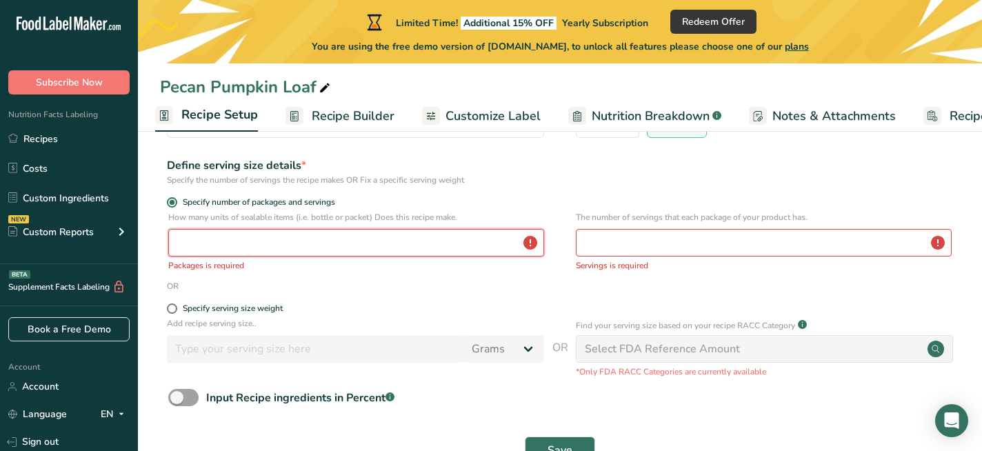
click at [200, 240] on input "number" at bounding box center [356, 243] width 376 height 28
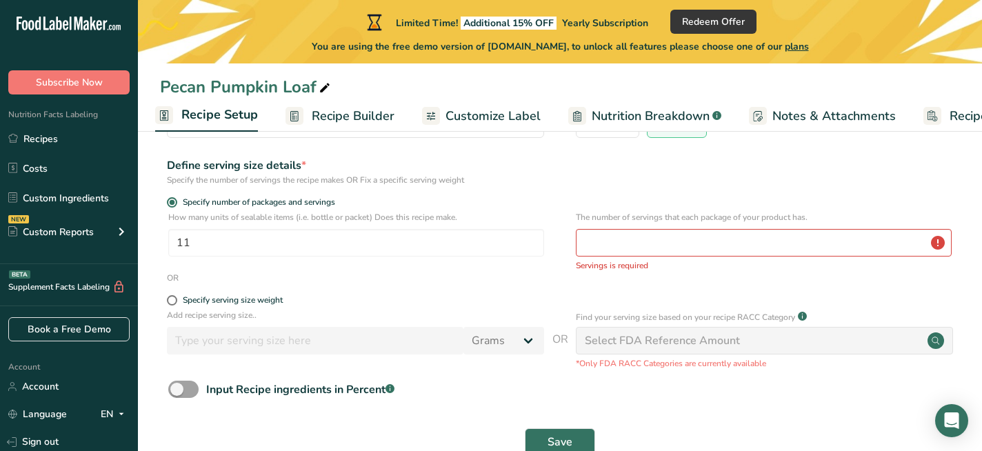
click at [339, 276] on div "OR" at bounding box center [560, 278] width 800 height 12
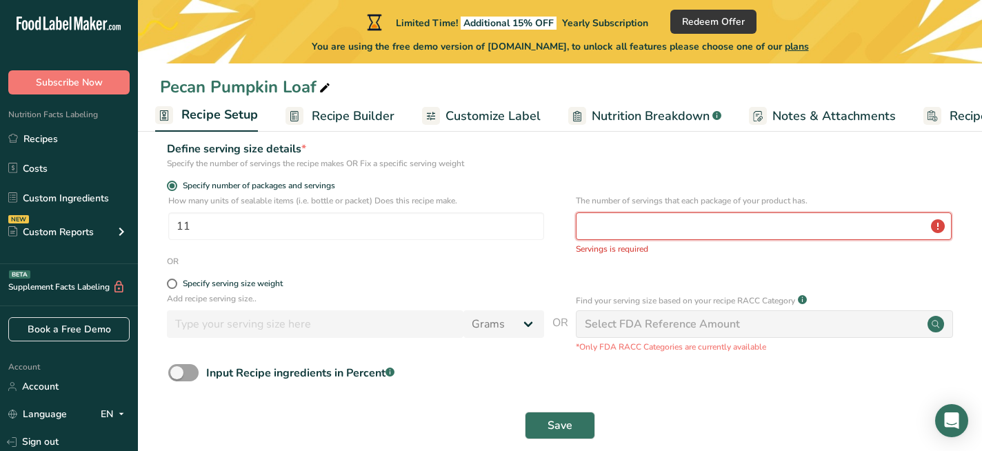
click at [626, 230] on input "number" at bounding box center [764, 226] width 376 height 28
click at [375, 224] on input "11" at bounding box center [356, 226] width 376 height 28
type input "1"
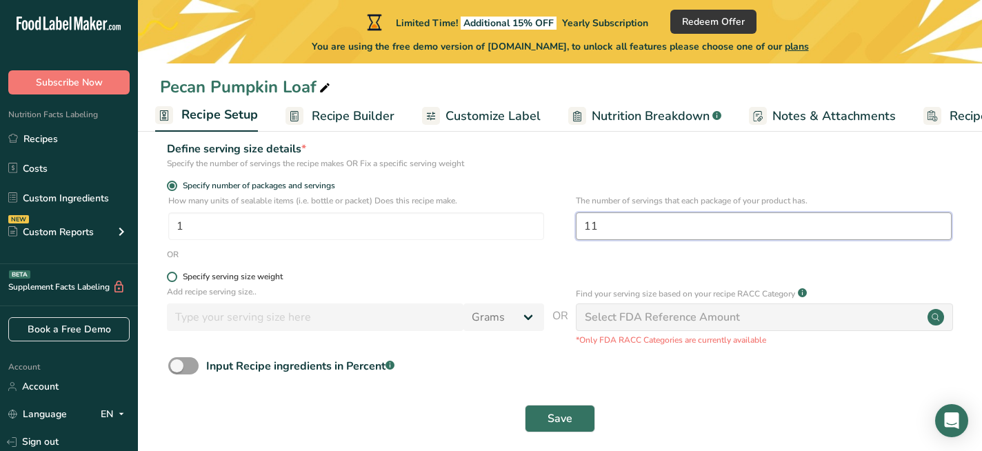
type input "11"
click at [461, 277] on label "Specify serving size weight" at bounding box center [355, 277] width 377 height 10
click at [176, 277] on input "Specify serving size weight" at bounding box center [171, 276] width 9 height 9
radio input "true"
radio input "false"
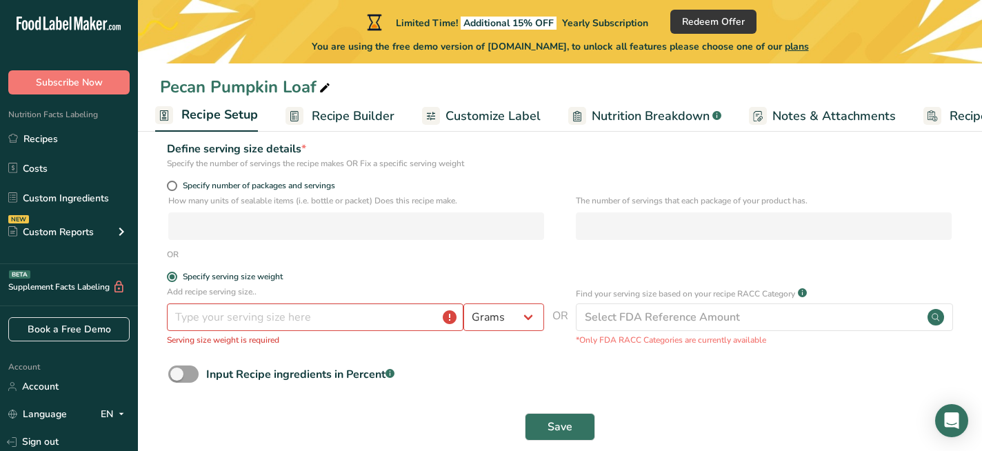
click at [175, 178] on form "Recipe name * Pecan Pumpkin Loaf Recipe code .a-a{fill:#347362;}.b-a{fill:#fff;…" at bounding box center [560, 219] width 800 height 459
click at [175, 187] on span at bounding box center [172, 186] width 10 height 10
click at [175, 187] on input "Specify number of packages and servings" at bounding box center [171, 185] width 9 height 9
radio input "true"
radio input "false"
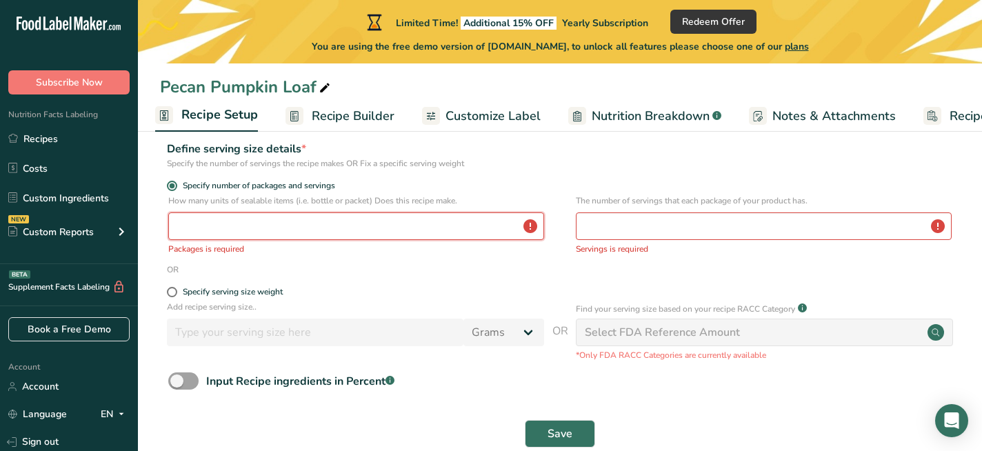
click at [331, 232] on input "number" at bounding box center [356, 226] width 376 height 28
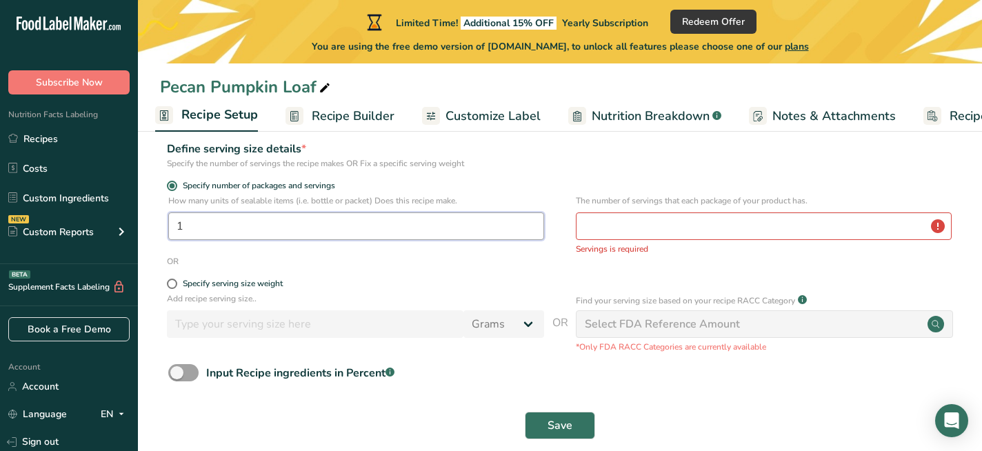
type input "1"
click at [644, 230] on input "number" at bounding box center [764, 226] width 376 height 28
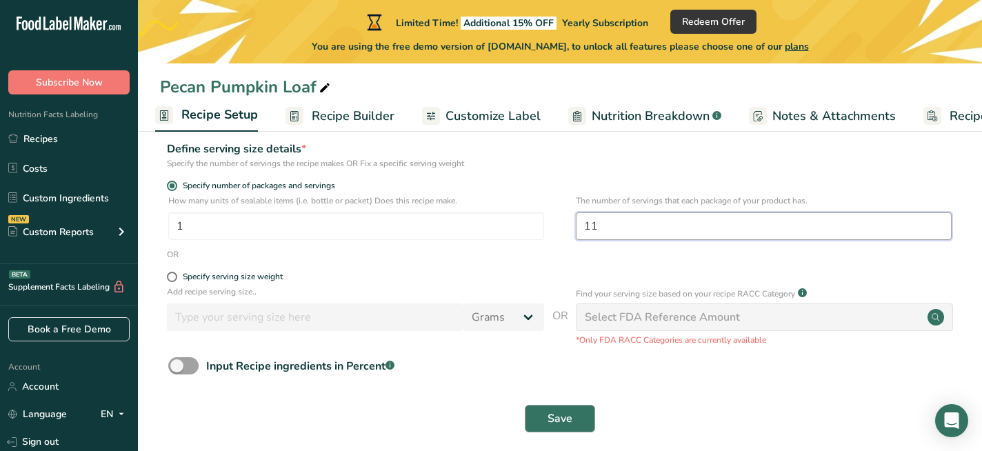
type input "11"
click at [580, 424] on button "Save" at bounding box center [560, 419] width 70 height 28
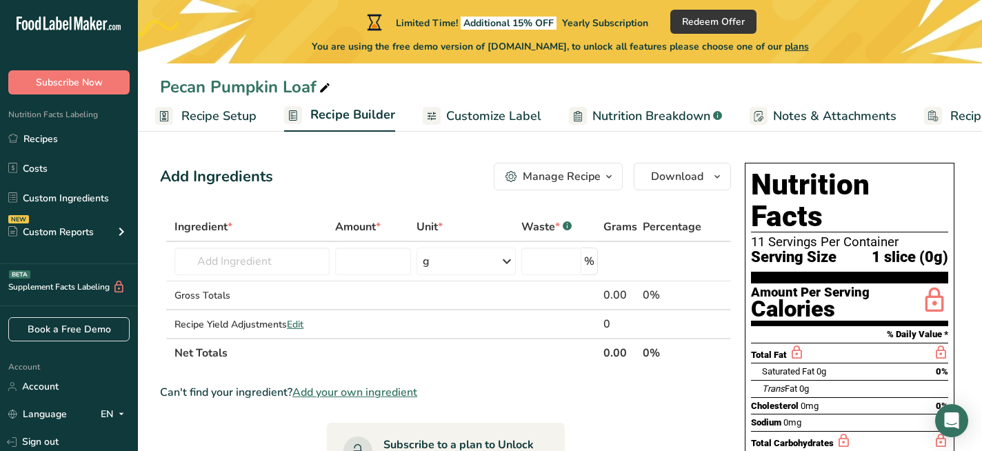
click at [495, 116] on span "Customize Label" at bounding box center [493, 116] width 95 height 19
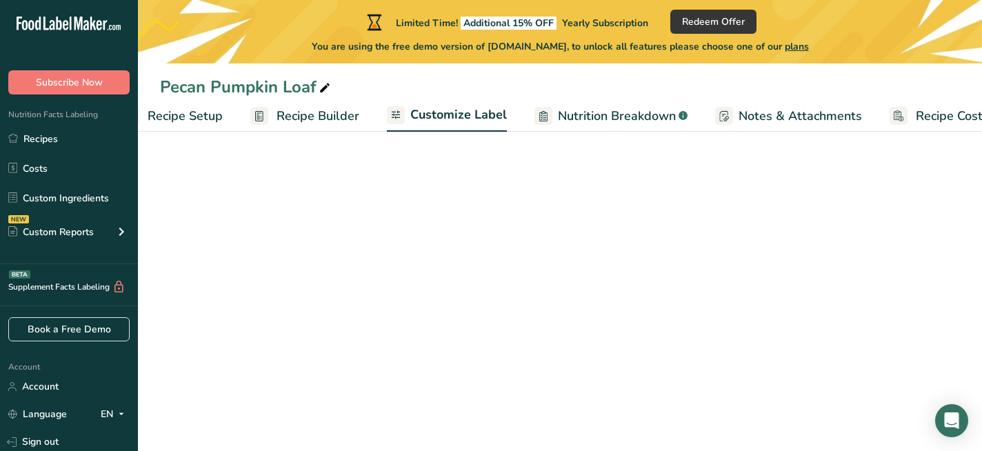
scroll to position [0, 79]
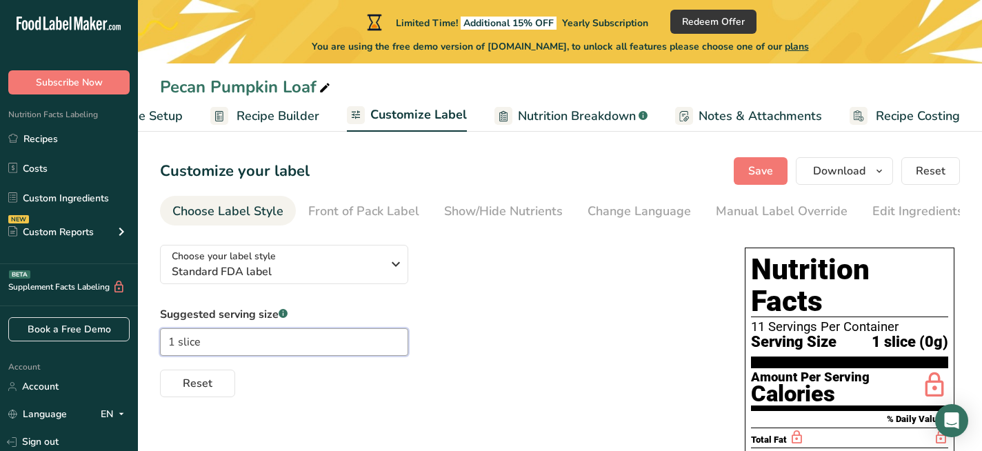
click at [240, 343] on input "1 slice" at bounding box center [284, 342] width 248 height 28
click at [217, 343] on input "1 slice (" at bounding box center [284, 342] width 248 height 28
type input "1 slice"
click at [254, 121] on span "Recipe Builder" at bounding box center [278, 116] width 83 height 19
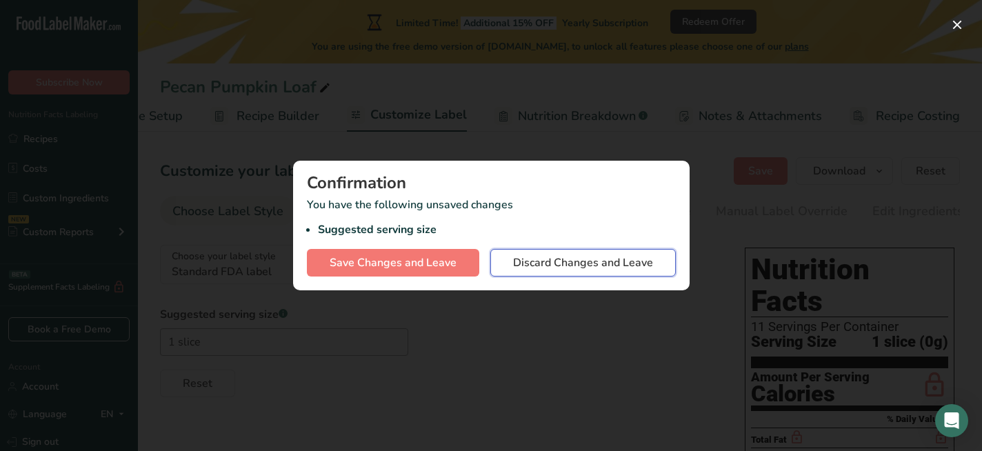
click at [507, 258] on button "Discard Changes and Leave" at bounding box center [583, 263] width 186 height 28
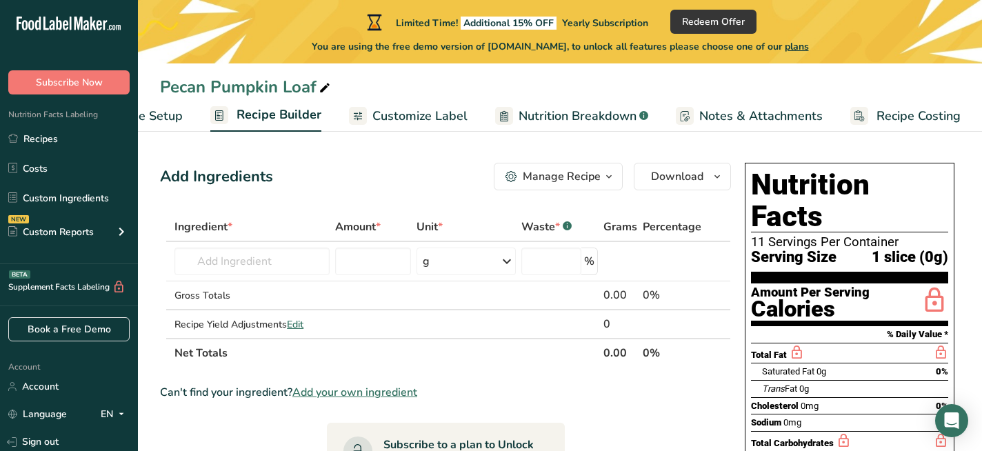
click at [161, 117] on span "Recipe Setup" at bounding box center [145, 116] width 75 height 19
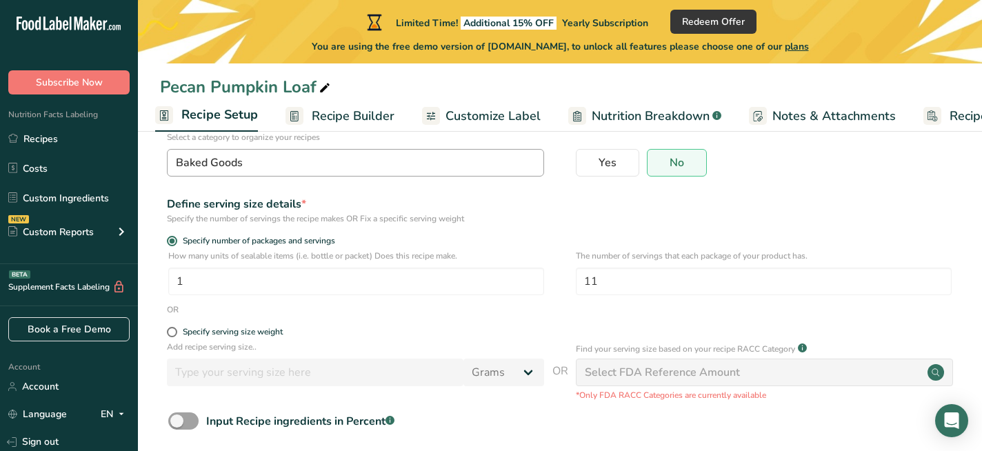
scroll to position [159, 0]
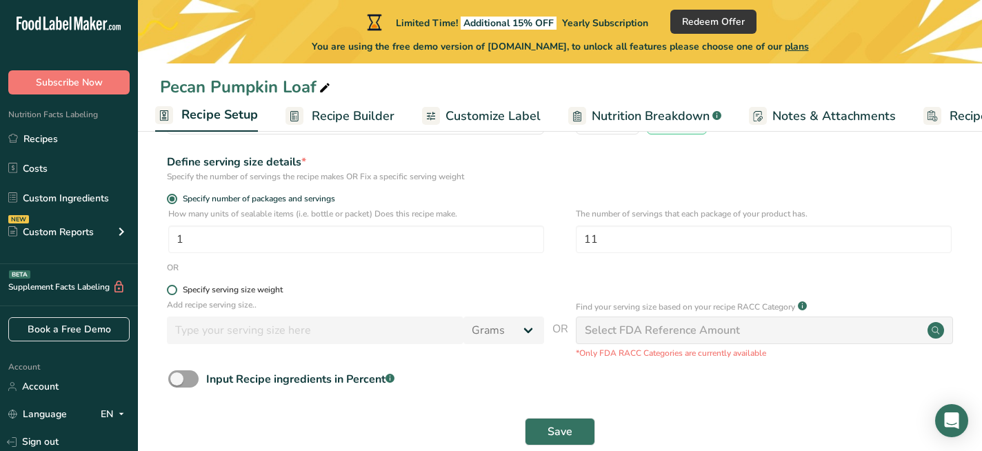
click at [172, 294] on span at bounding box center [172, 290] width 10 height 10
click at [172, 294] on input "Specify serving size weight" at bounding box center [171, 290] width 9 height 9
radio input "true"
radio input "false"
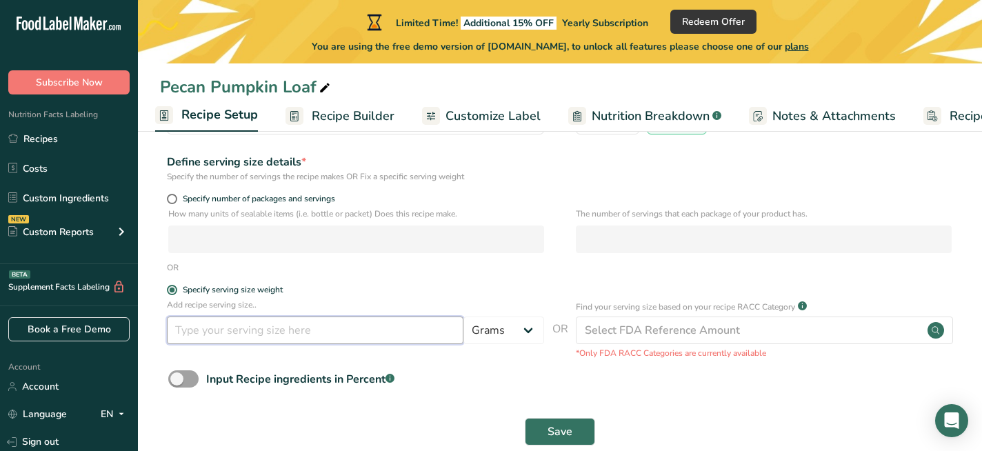
click at [203, 336] on input "number" at bounding box center [315, 331] width 297 height 28
type input "118"
click at [401, 393] on div "Input Recipe ingredients in Percent .a-a{fill:#347362;}.b-a{fill:#fff;}" at bounding box center [560, 384] width 800 height 28
click at [553, 430] on span "Save" at bounding box center [560, 432] width 25 height 17
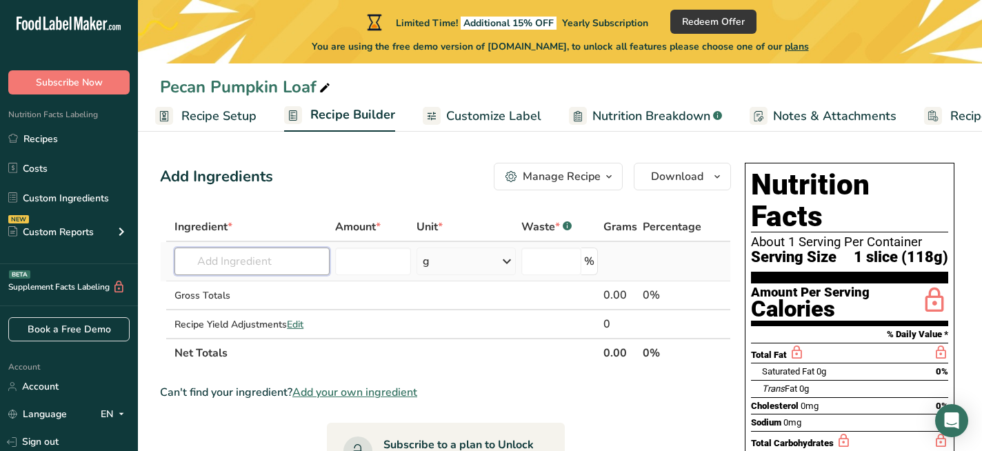
click at [304, 260] on input "text" at bounding box center [252, 262] width 155 height 28
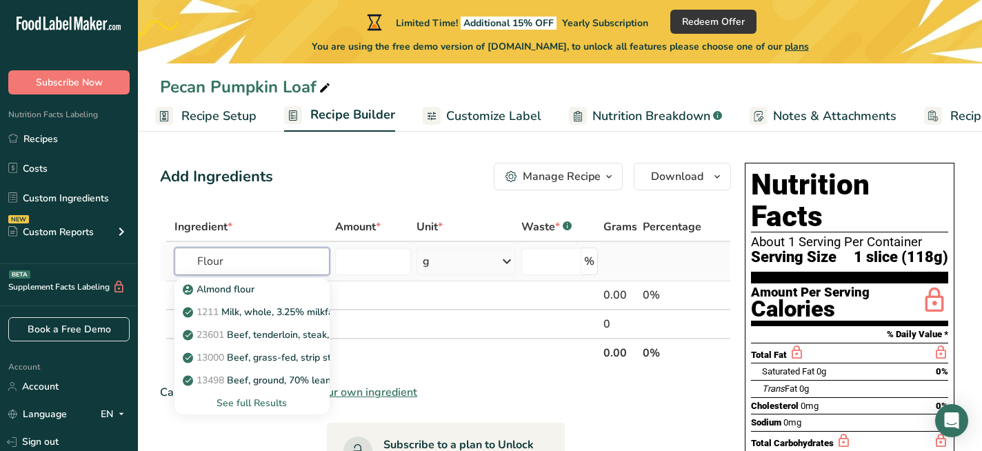
type input "Flour"
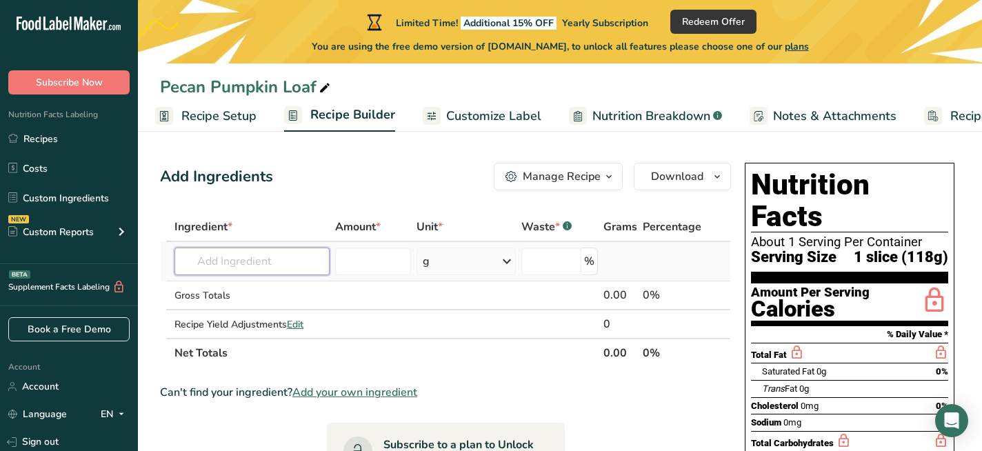
click at [249, 259] on input "text" at bounding box center [252, 262] width 155 height 28
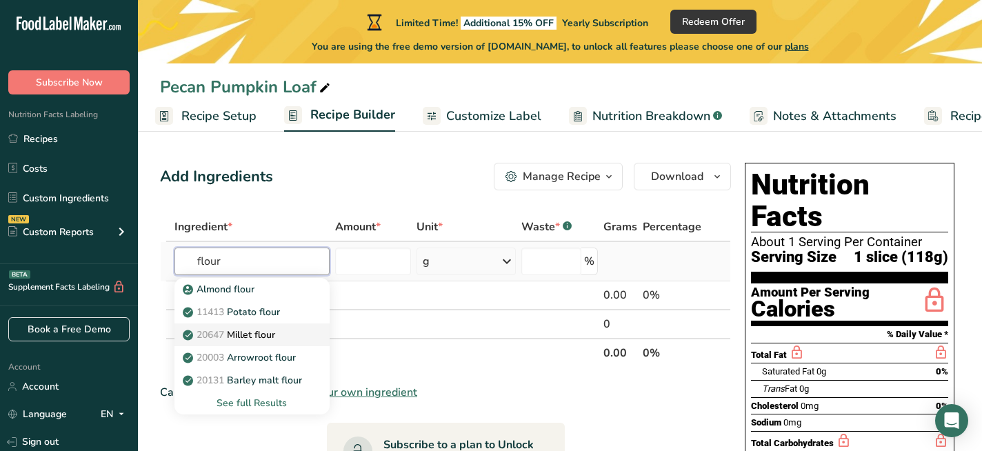
scroll to position [116, 0]
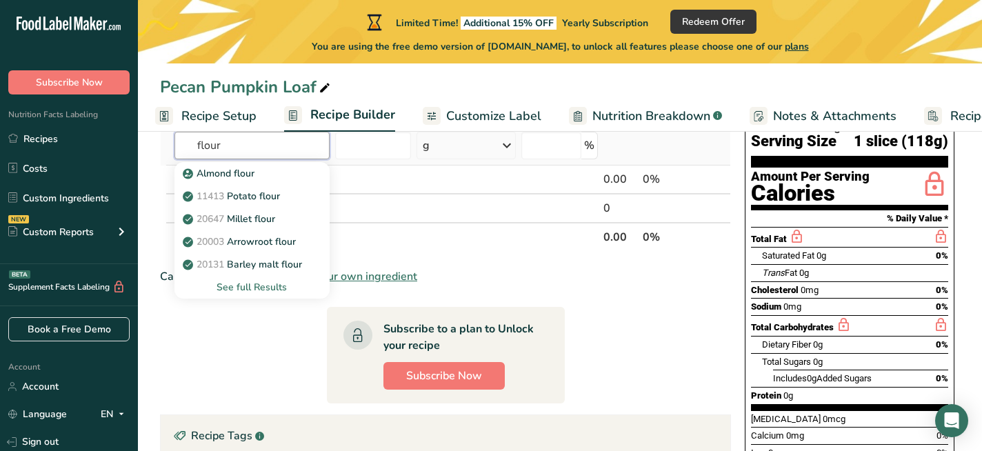
type input "flour"
click at [257, 285] on div "See full Results" at bounding box center [252, 287] width 132 height 14
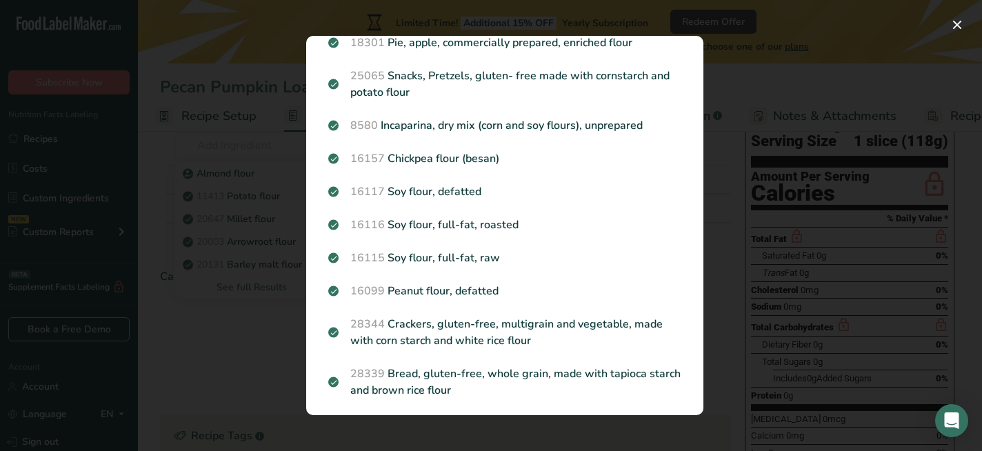
scroll to position [109, 0]
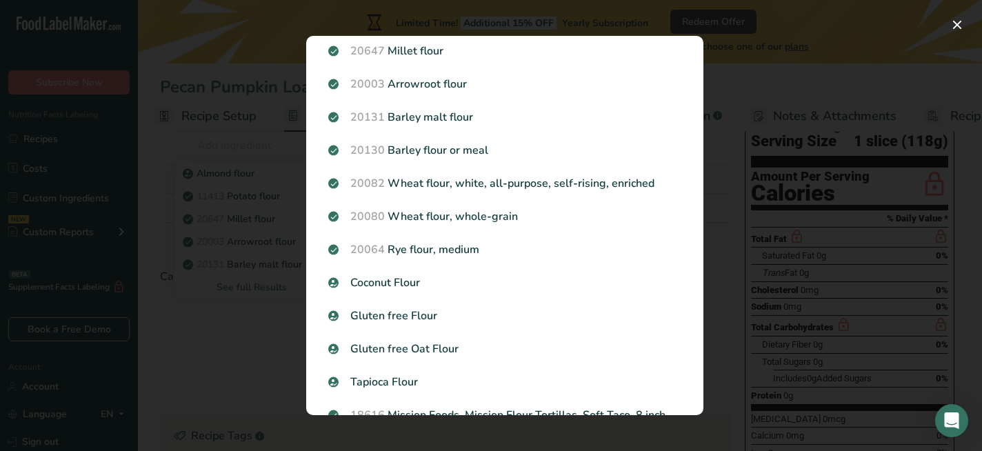
click at [254, 347] on div "Search results modal" at bounding box center [491, 225] width 982 height 451
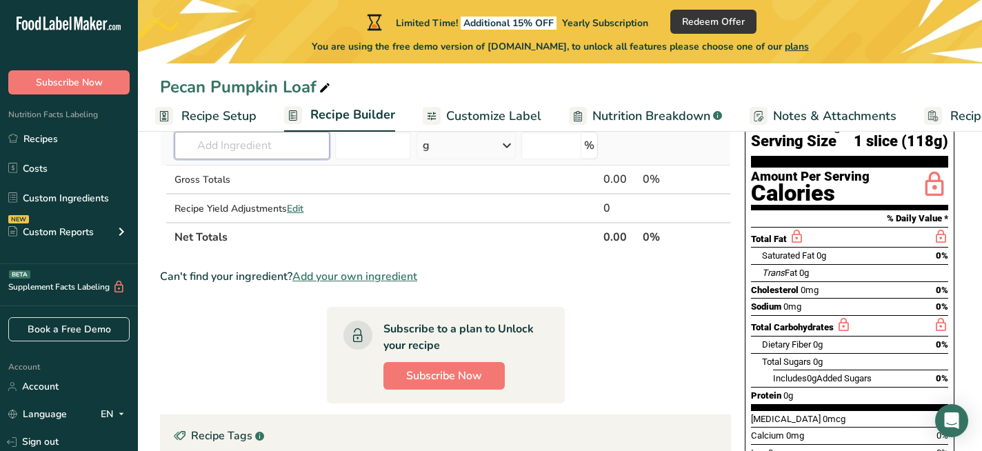
click at [244, 143] on input "text" at bounding box center [252, 146] width 155 height 28
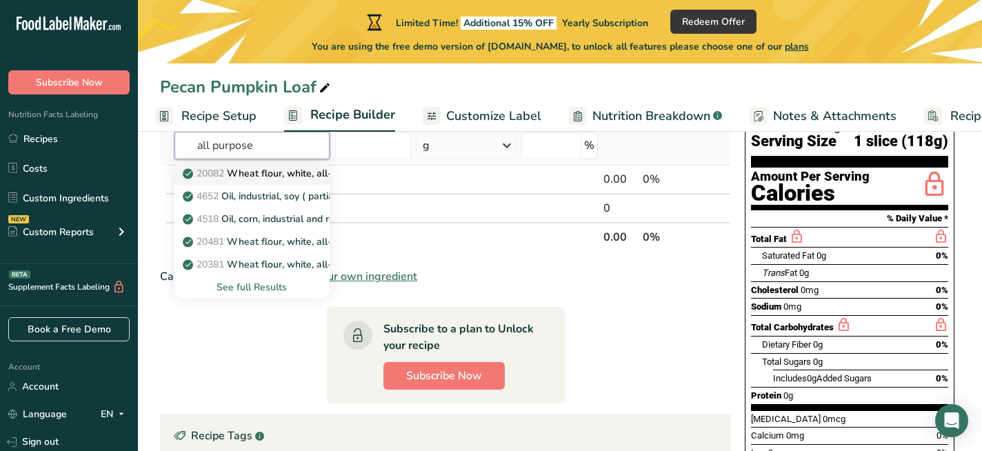
type input "all purpose"
click at [224, 180] on p "20082 Wheat flour, white, all-purpose, self-rising, enriched" at bounding box center [323, 173] width 274 height 14
type input "Wheat flour, white, all-purpose, self-rising, enriched"
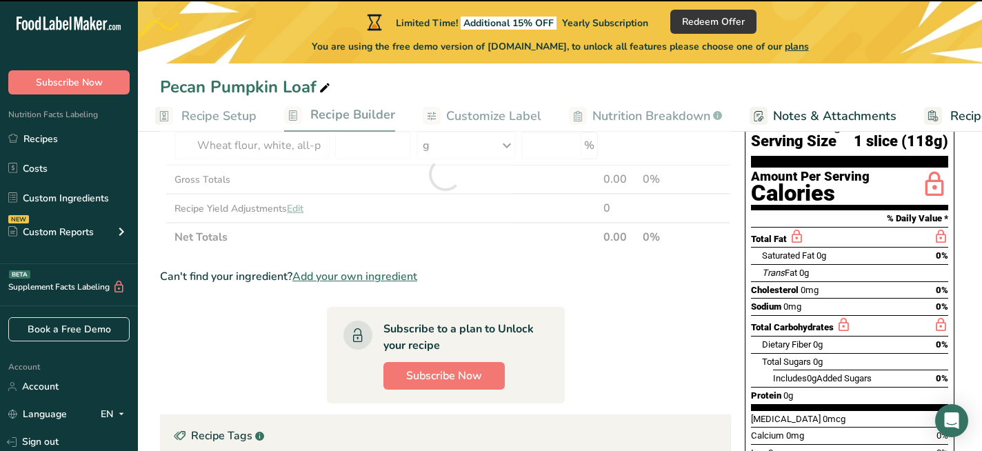
type input "0"
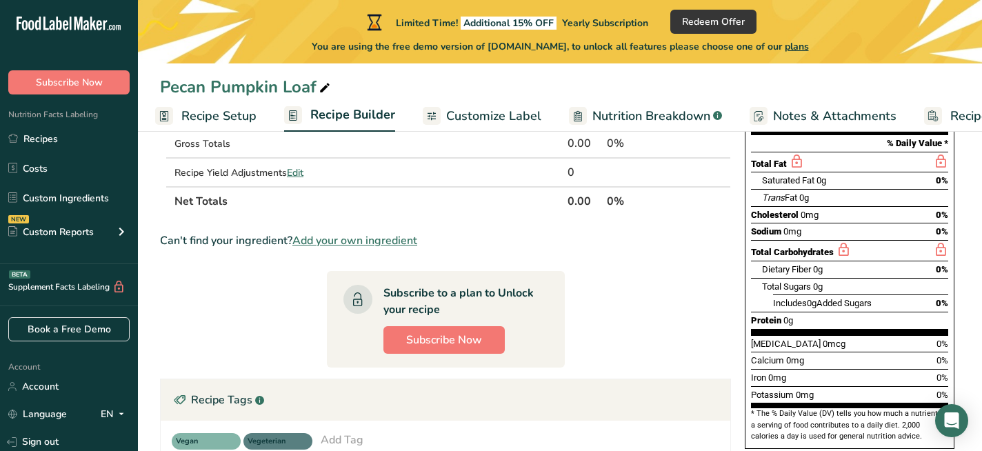
scroll to position [199, 0]
